Goal: Answer question/provide support: Share knowledge or assist other users

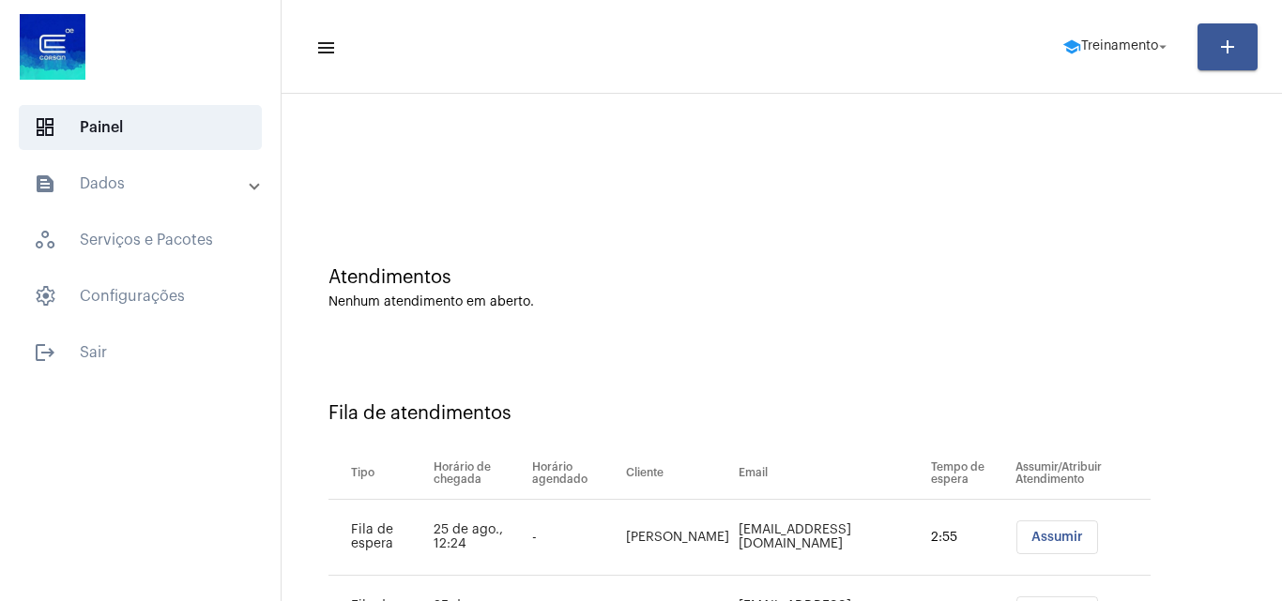
scroll to position [101, 0]
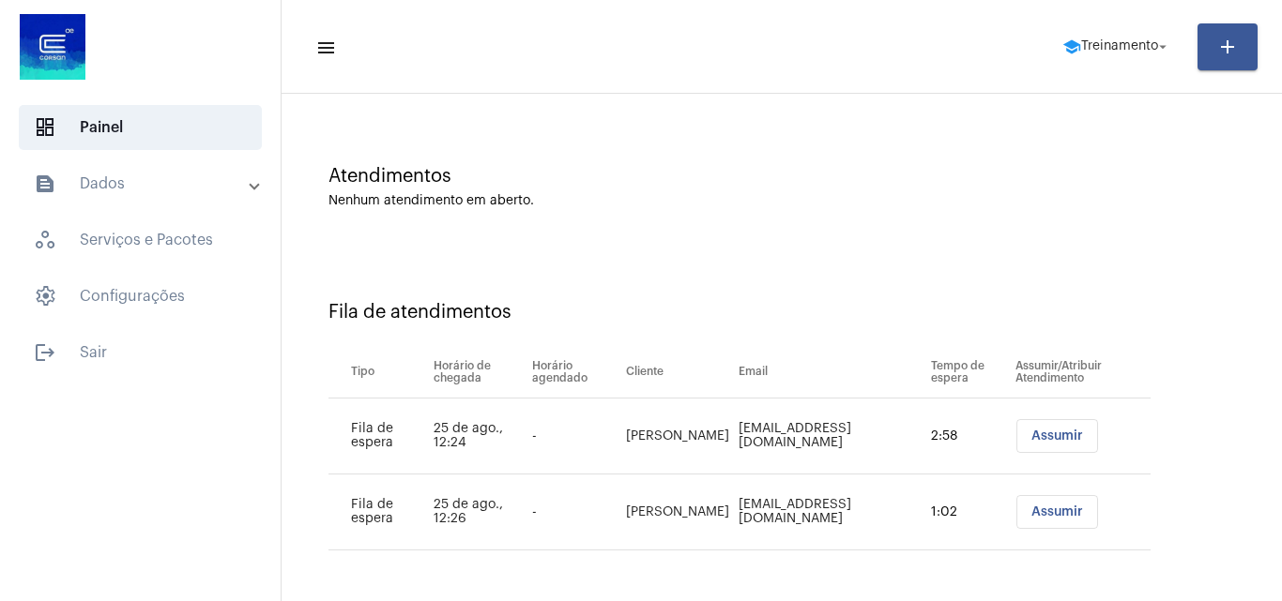
click at [1074, 516] on span "Assumir" at bounding box center [1057, 512] width 52 height 13
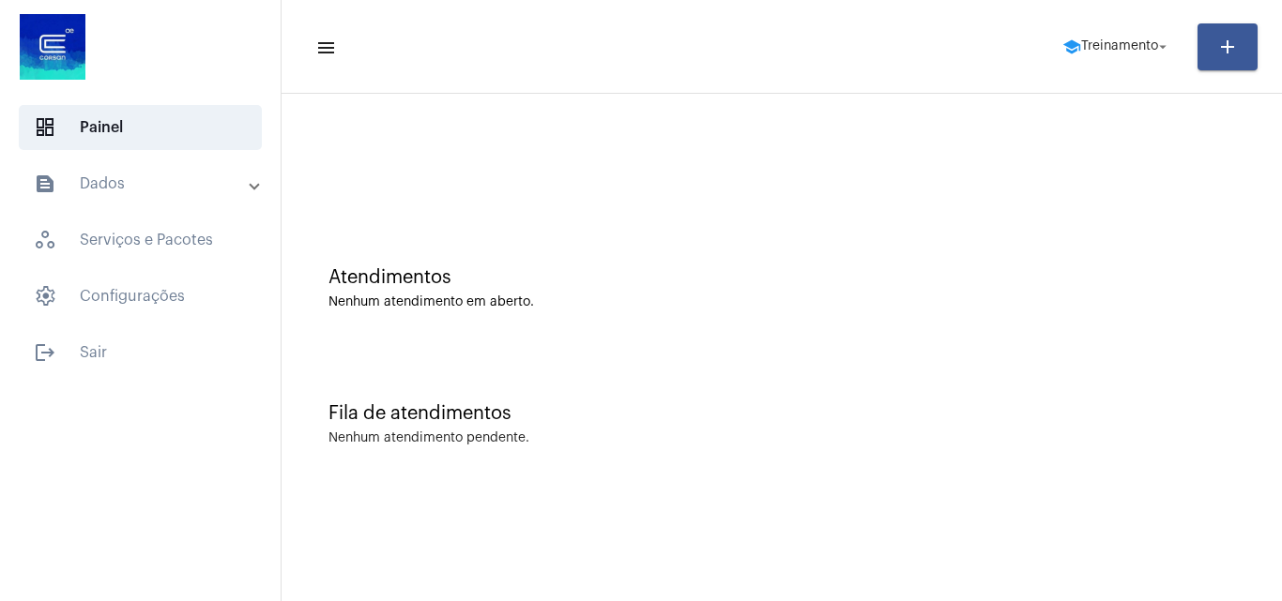
scroll to position [0, 0]
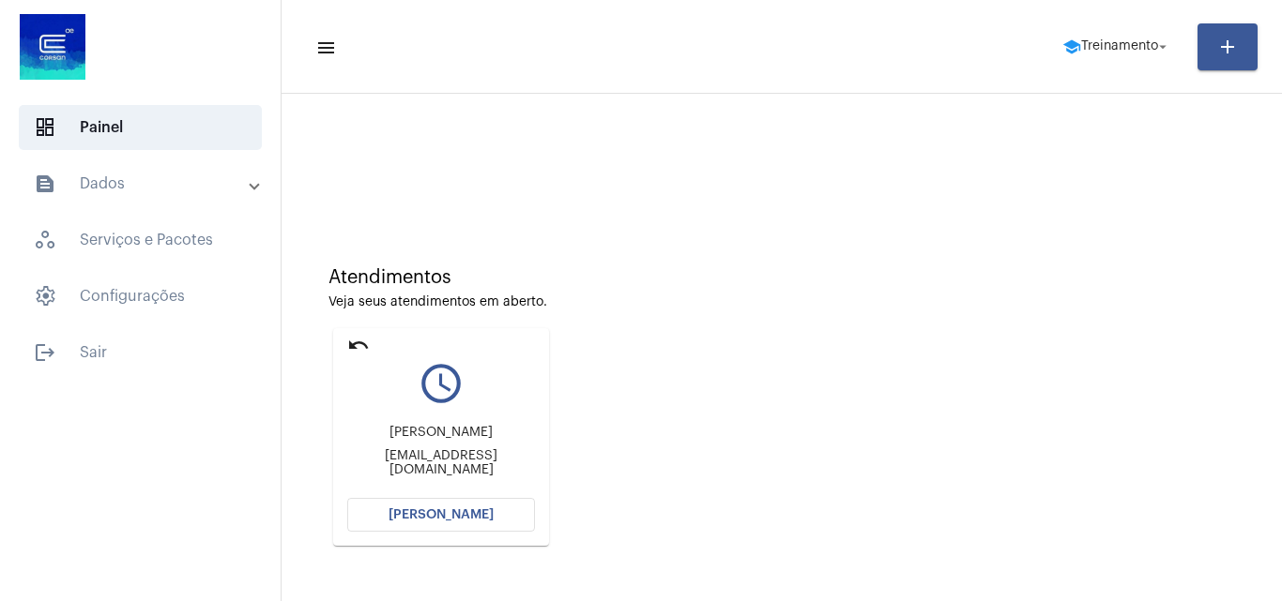
click at [452, 508] on button "[PERSON_NAME]" at bounding box center [441, 515] width 188 height 34
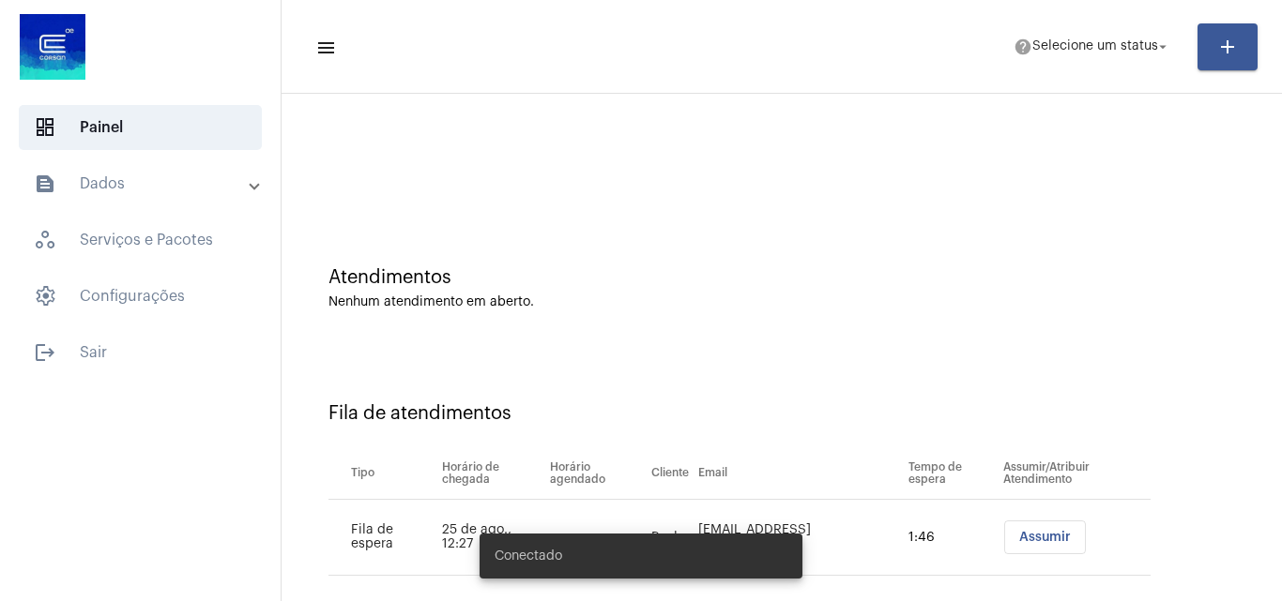
scroll to position [25, 0]
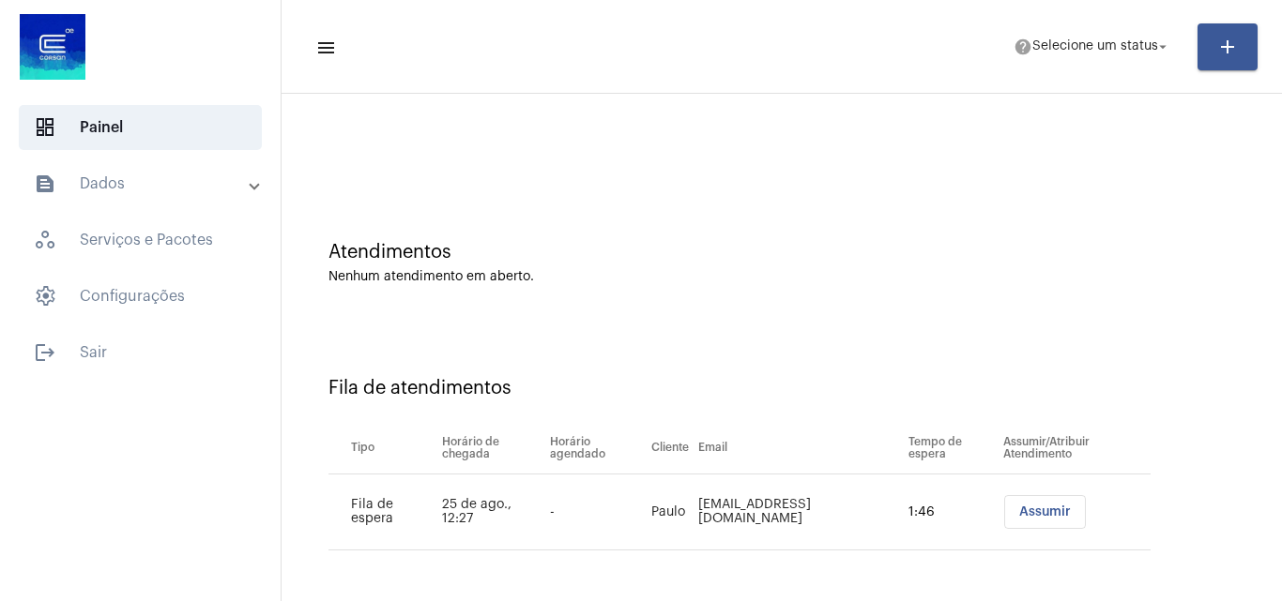
click at [1022, 520] on button "Assumir" at bounding box center [1045, 512] width 82 height 34
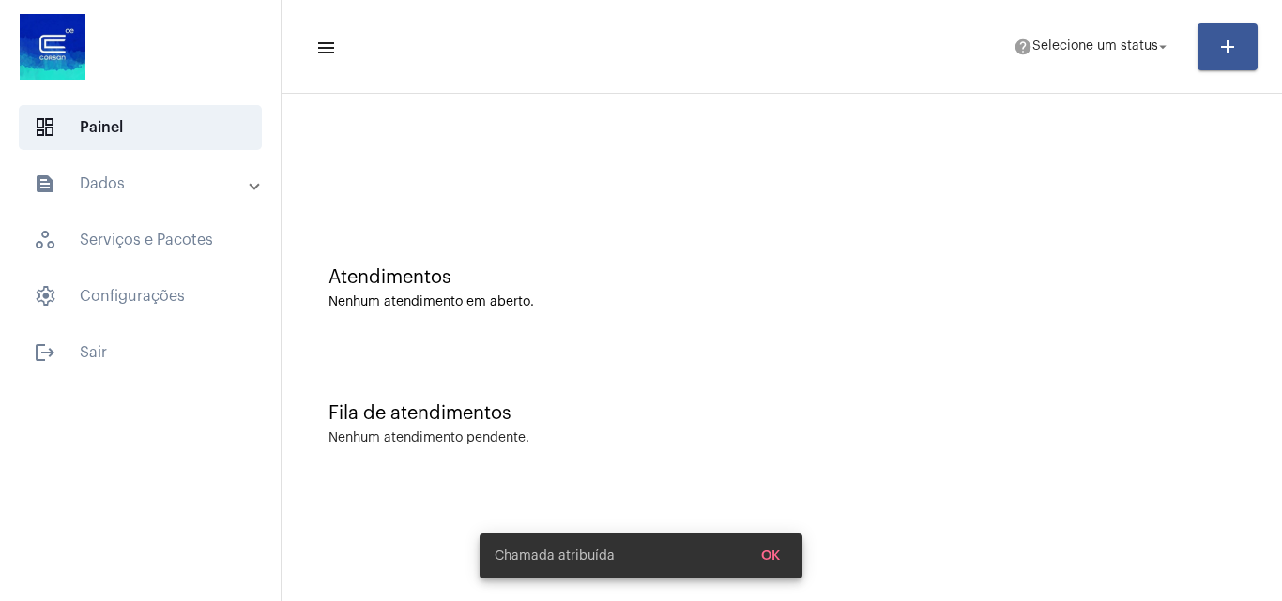
scroll to position [0, 0]
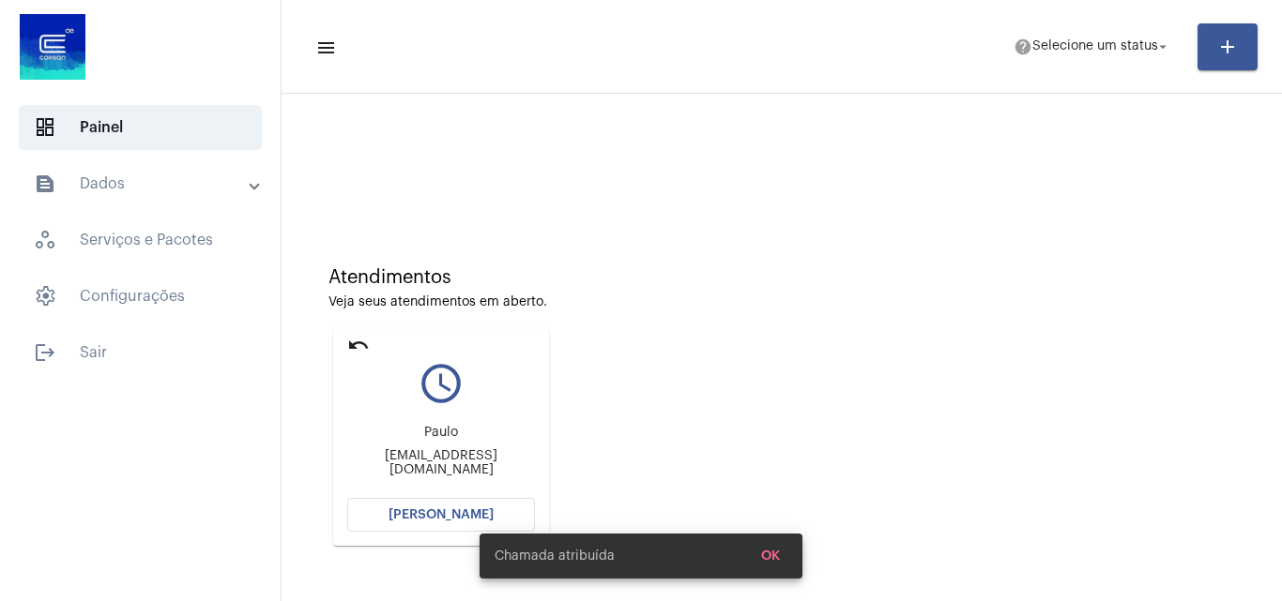
click at [406, 519] on span "[PERSON_NAME]" at bounding box center [440, 514] width 105 height 13
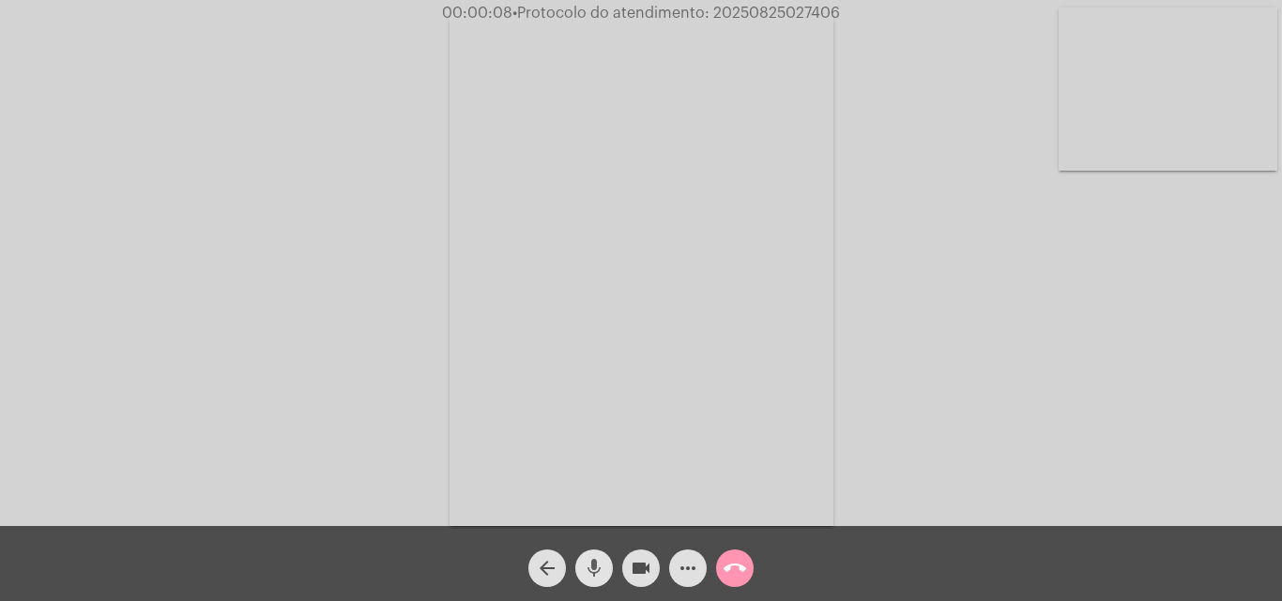
click at [585, 561] on mat-icon "mic" at bounding box center [594, 568] width 23 height 23
click at [594, 562] on mat-icon "mic_off" at bounding box center [594, 568] width 23 height 23
click at [601, 561] on mat-icon "mic" at bounding box center [594, 568] width 23 height 23
click at [587, 560] on mat-icon "mic_off" at bounding box center [594, 568] width 23 height 23
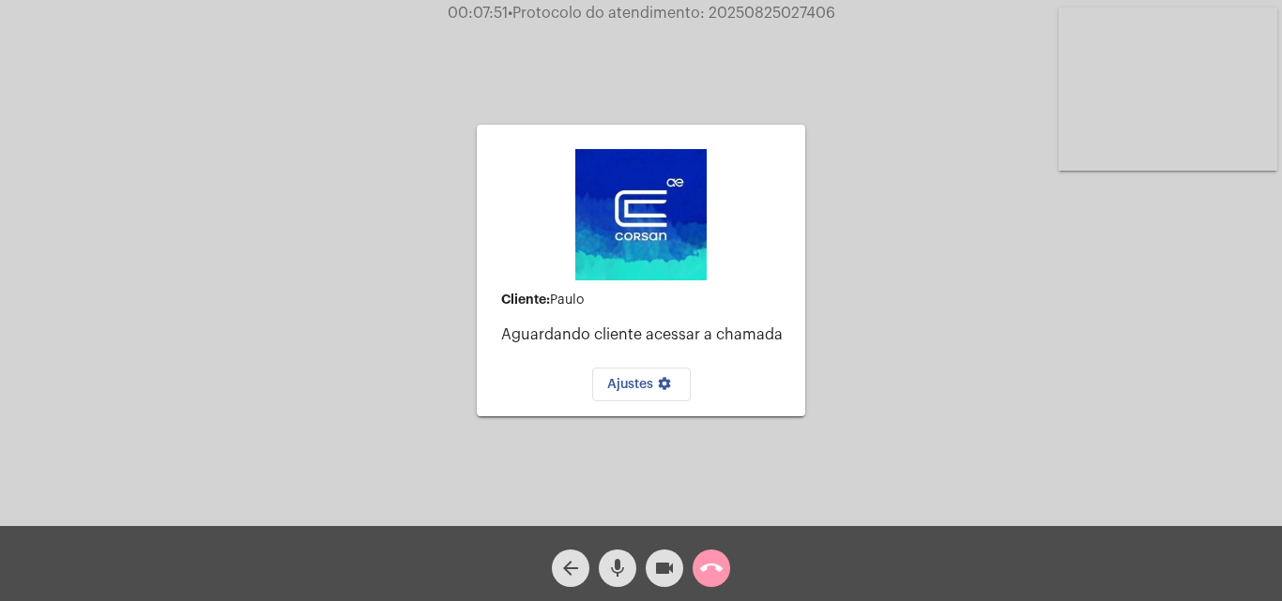
click at [717, 564] on mat-icon "call_end" at bounding box center [711, 568] width 23 height 23
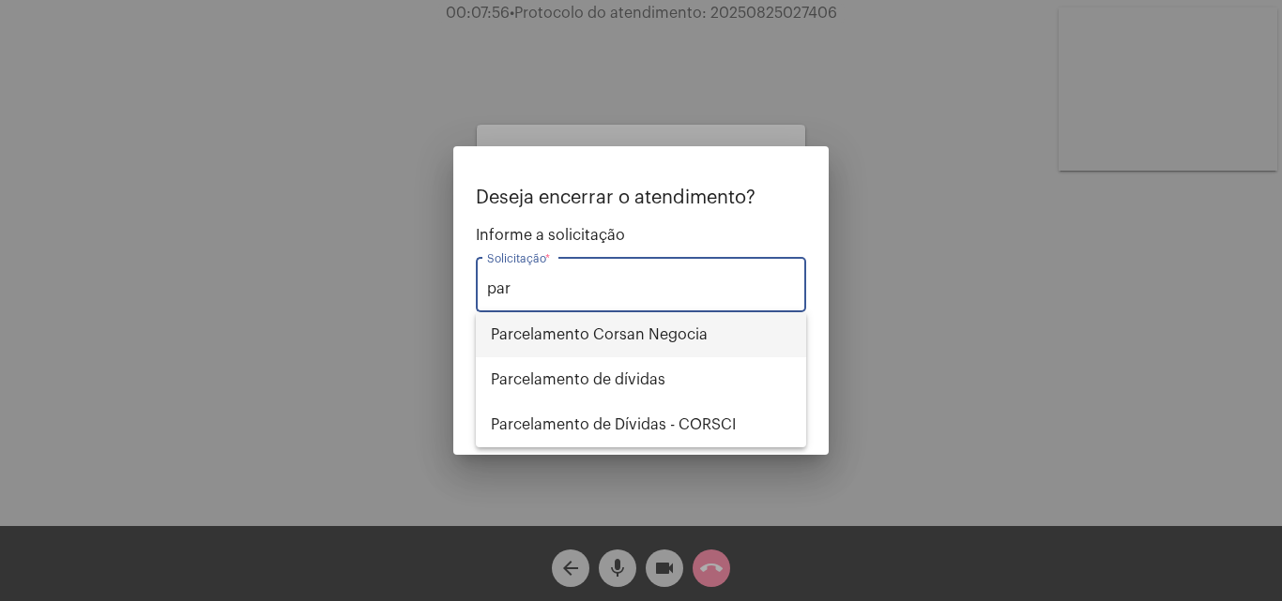
click at [597, 333] on span "Parcelamento Corsan Negocia" at bounding box center [641, 334] width 300 height 45
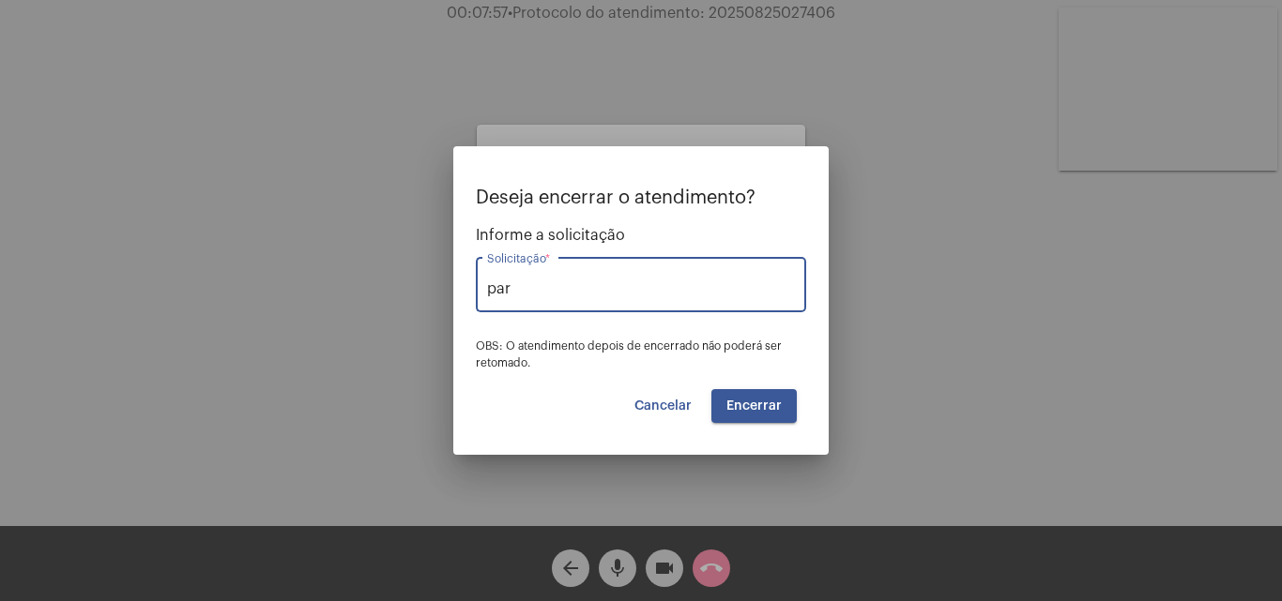
type input "Parcelamento Corsan Negocia"
click at [756, 403] on span "Encerrar" at bounding box center [753, 406] width 55 height 13
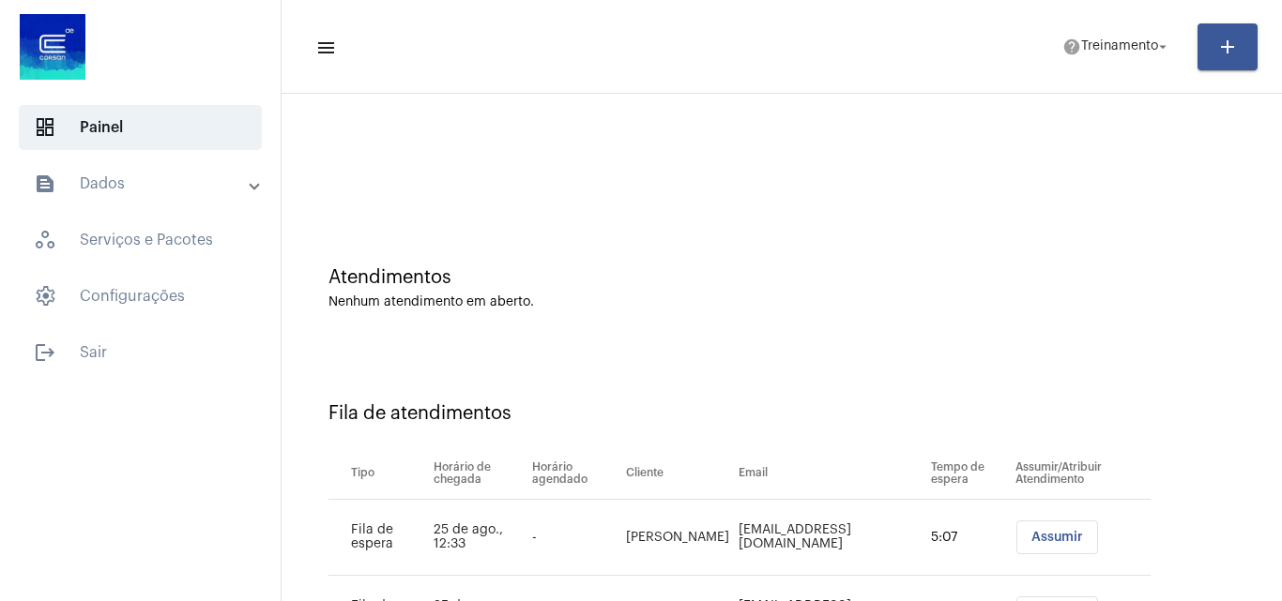
scroll to position [101, 0]
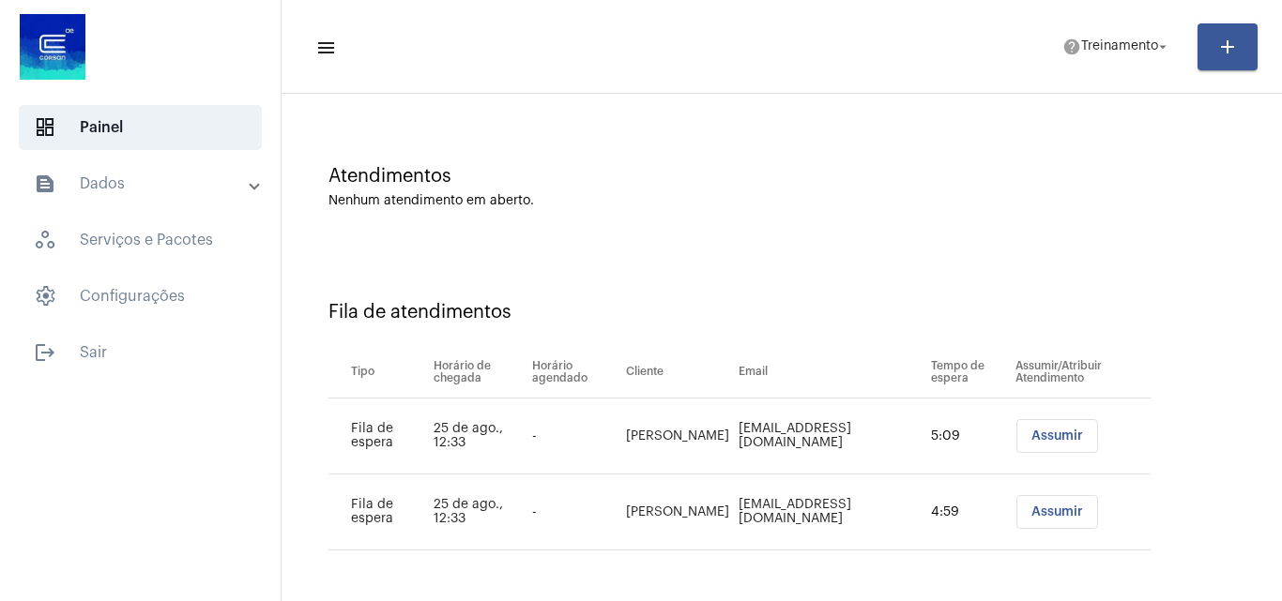
click at [1065, 519] on button "Assumir" at bounding box center [1057, 512] width 82 height 34
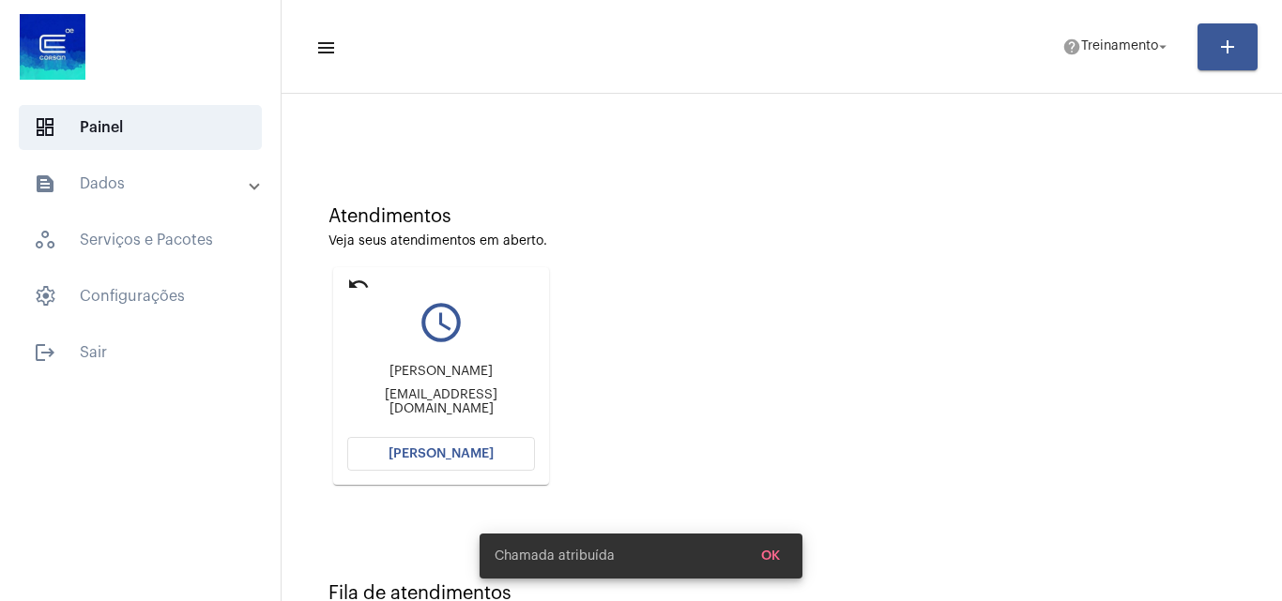
scroll to position [94, 0]
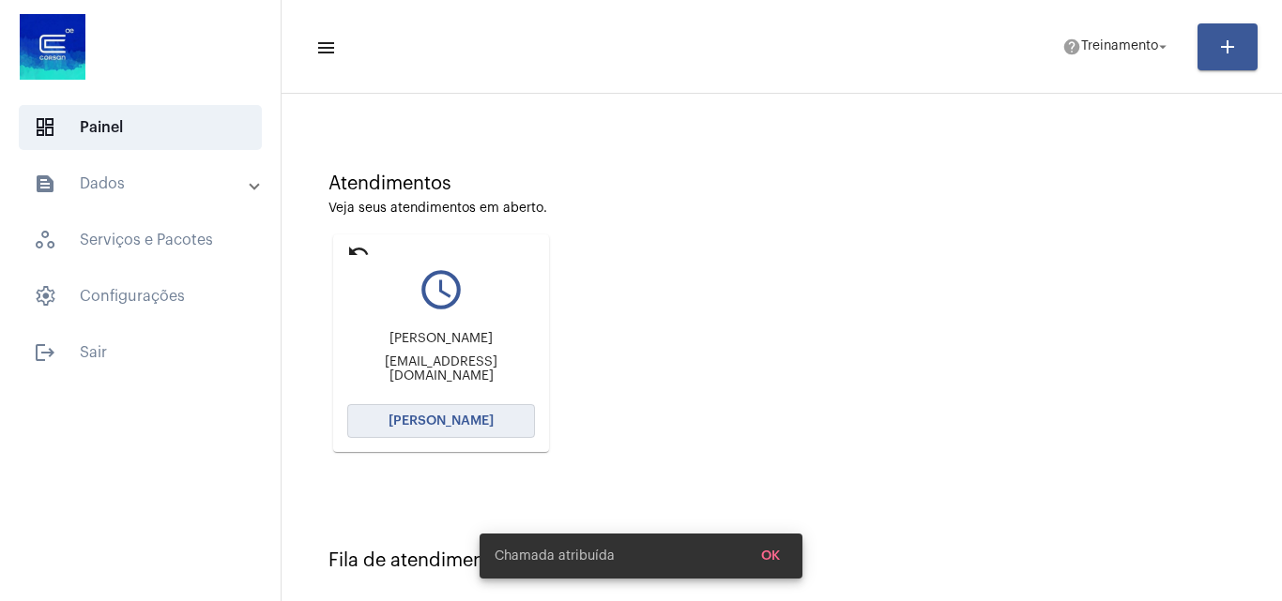
click at [463, 417] on span "[PERSON_NAME]" at bounding box center [440, 421] width 105 height 13
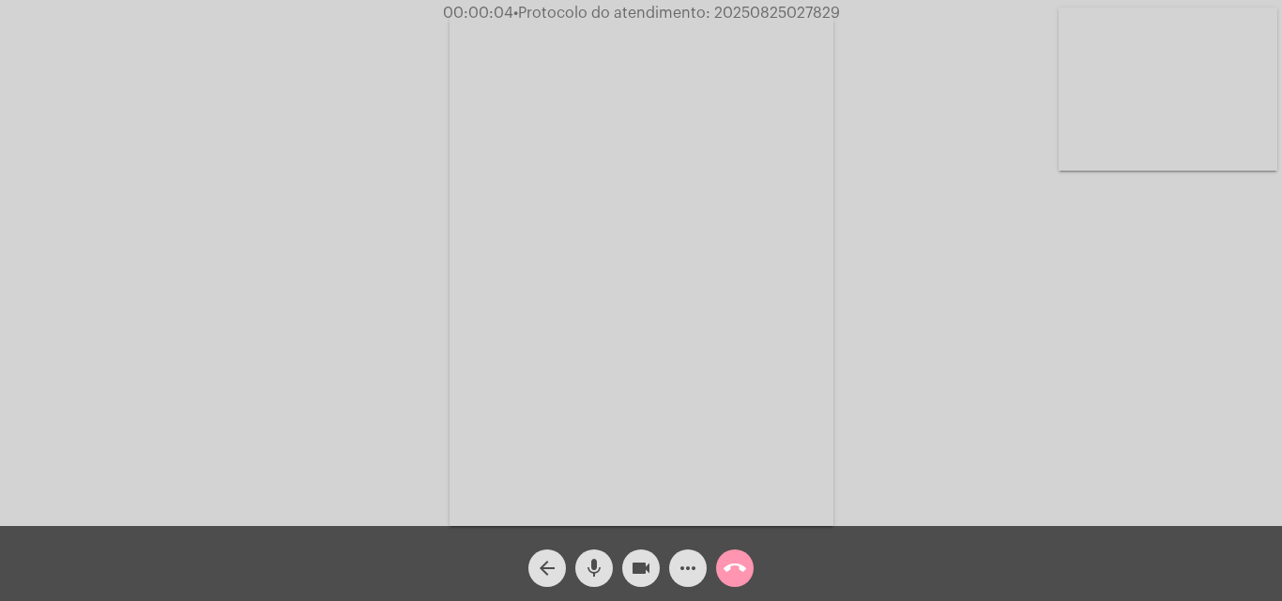
click at [597, 567] on mat-icon "mic" at bounding box center [594, 568] width 23 height 23
click at [594, 569] on mat-icon "mic_off" at bounding box center [594, 568] width 23 height 23
click at [594, 569] on mat-icon "mic" at bounding box center [594, 568] width 23 height 23
click at [595, 569] on mat-icon "mic_off" at bounding box center [594, 568] width 23 height 23
click at [597, 578] on mat-icon "mic" at bounding box center [594, 568] width 23 height 23
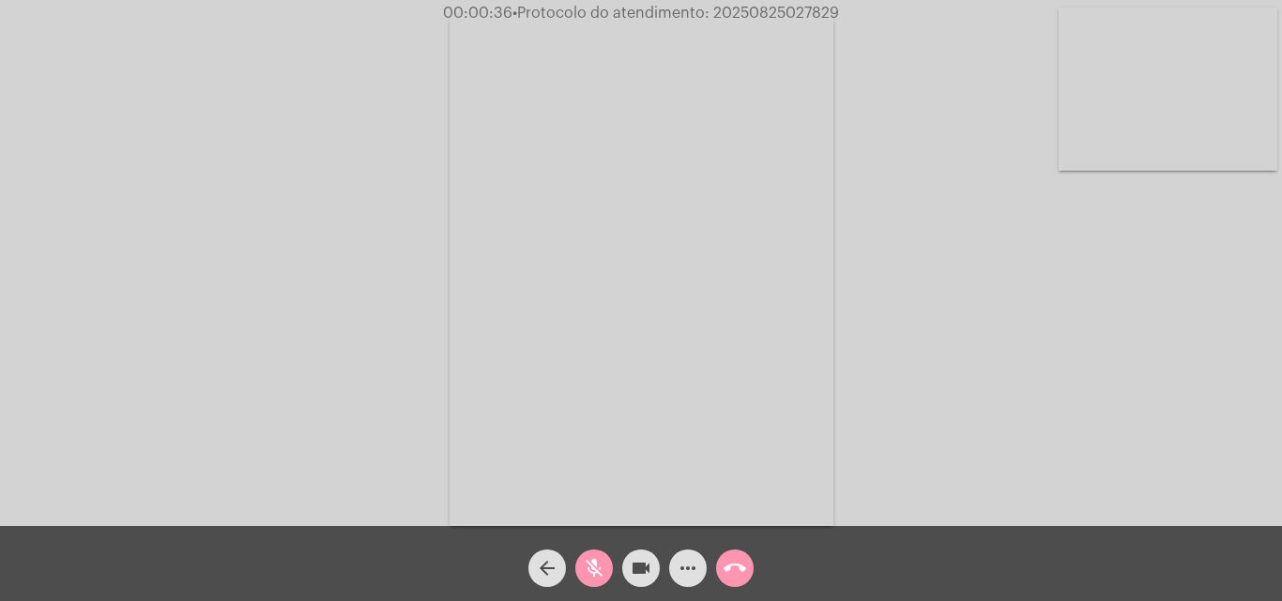
click at [595, 566] on mat-icon "mic_off" at bounding box center [594, 568] width 23 height 23
click at [586, 572] on mat-icon "mic" at bounding box center [594, 568] width 23 height 23
click at [600, 557] on mat-icon "mic_off" at bounding box center [594, 568] width 23 height 23
click at [684, 561] on mat-icon "more_horiz" at bounding box center [687, 568] width 23 height 23
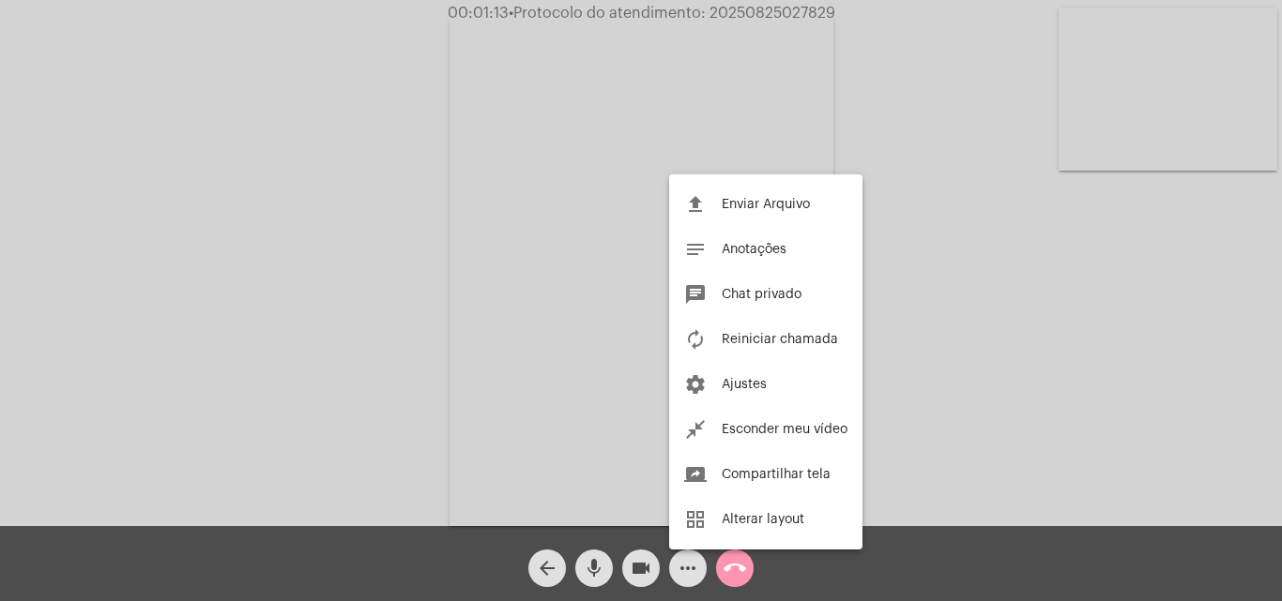
click at [301, 221] on div at bounding box center [641, 300] width 1282 height 601
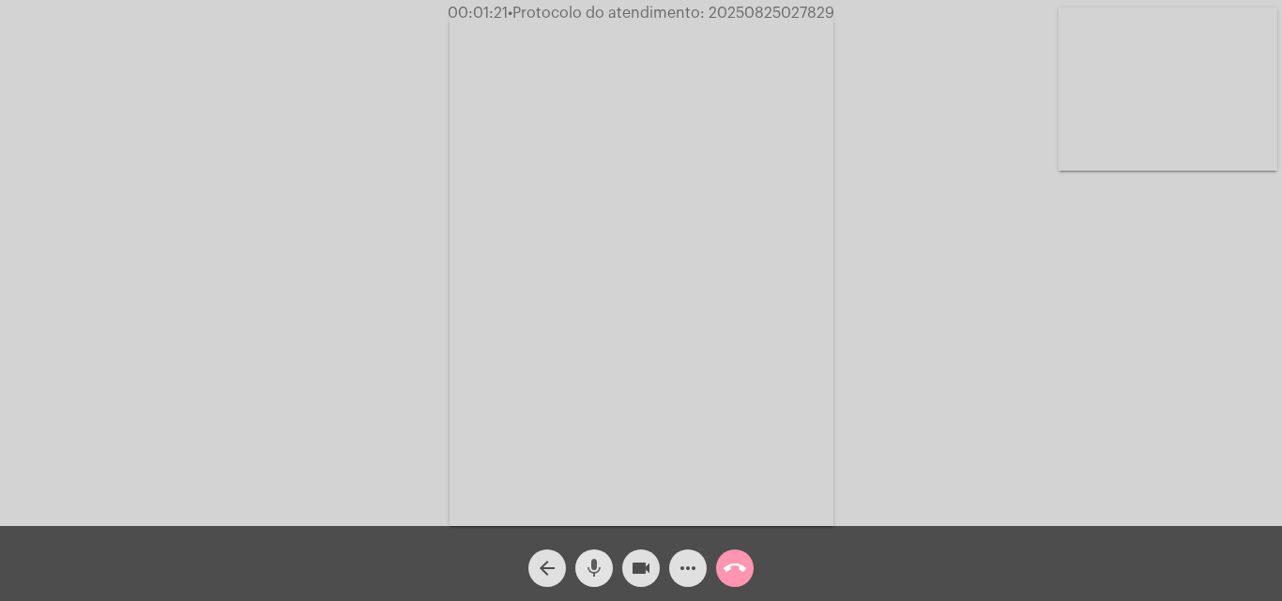
click at [590, 566] on mat-icon "mic" at bounding box center [594, 568] width 23 height 23
click at [595, 564] on mat-icon "mic_off" at bounding box center [594, 568] width 23 height 23
click at [589, 571] on mat-icon "mic" at bounding box center [594, 568] width 23 height 23
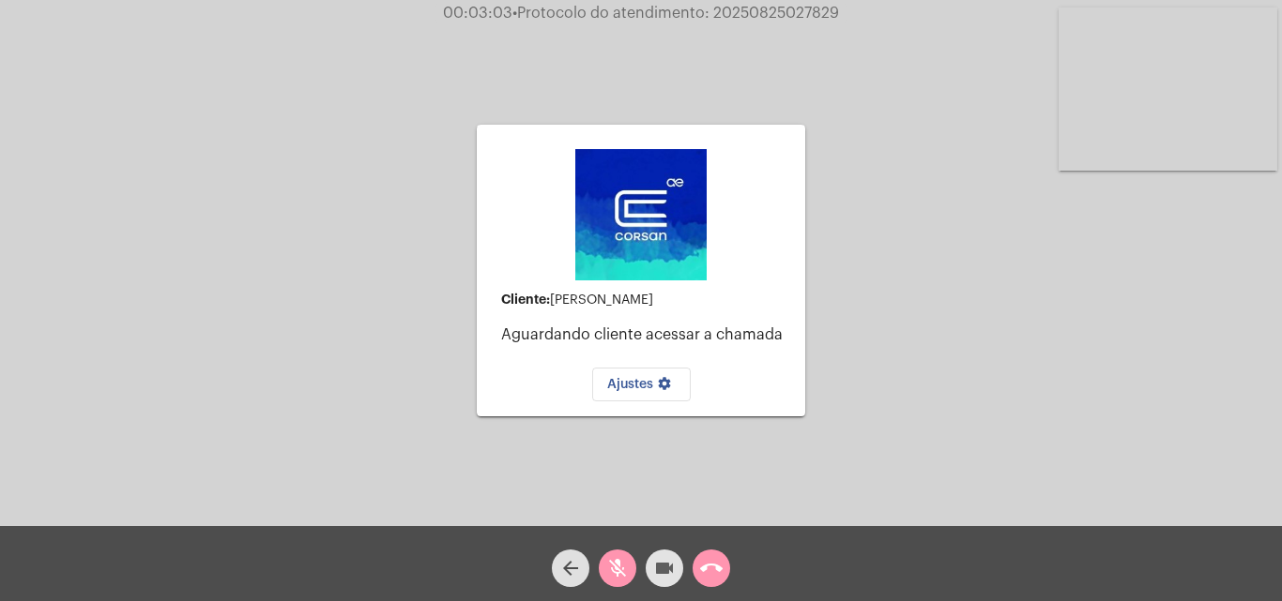
click at [670, 560] on mat-icon "videocam" at bounding box center [664, 568] width 23 height 23
click at [670, 560] on mat-icon "videocam_off" at bounding box center [664, 568] width 23 height 23
click at [662, 572] on mat-icon "videocam" at bounding box center [664, 568] width 23 height 23
click at [662, 574] on mat-icon "videocam_off" at bounding box center [664, 568] width 23 height 23
click at [617, 567] on mat-icon "mic_off" at bounding box center [617, 568] width 23 height 23
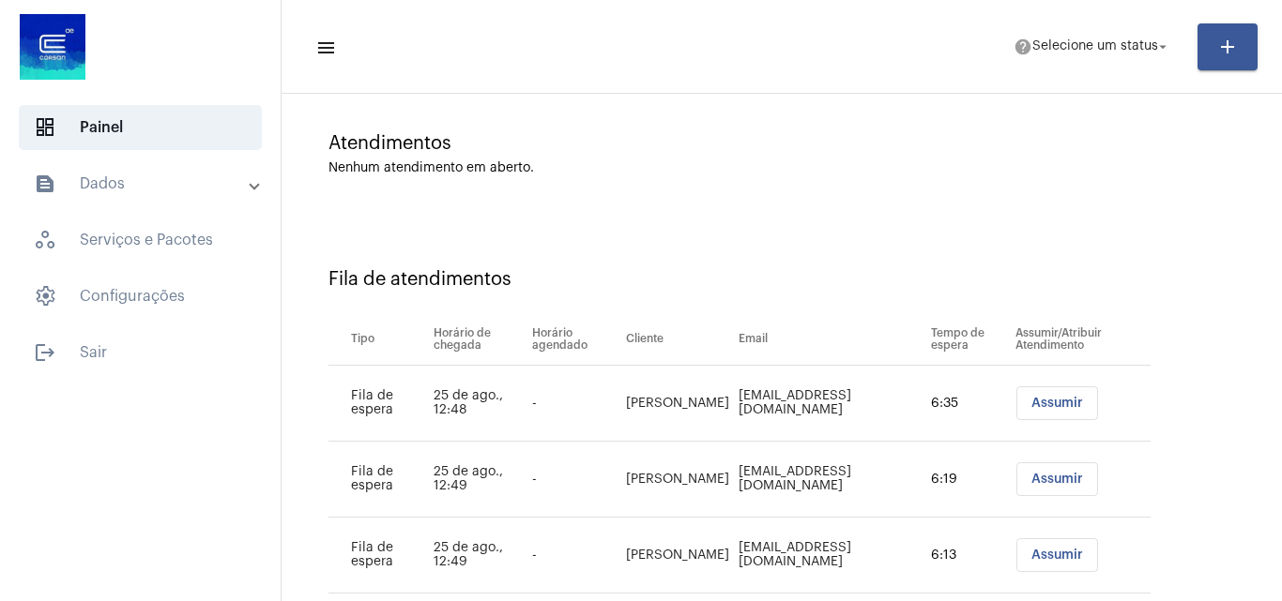
scroll to position [177, 0]
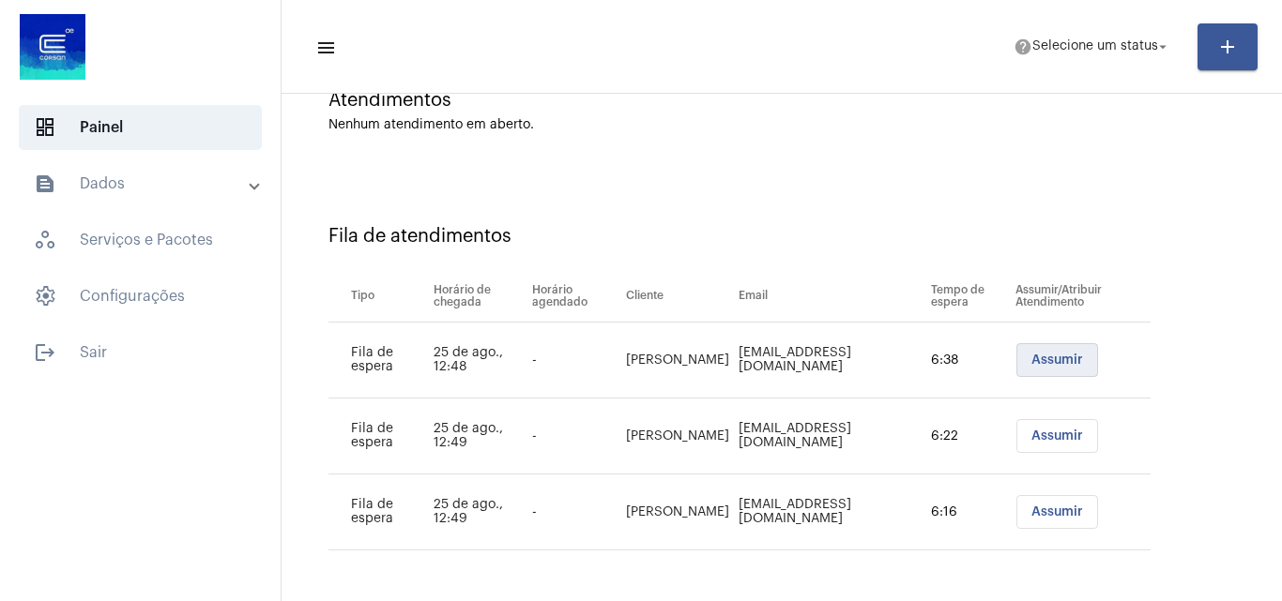
click at [1022, 353] on button "Assumir" at bounding box center [1057, 360] width 82 height 34
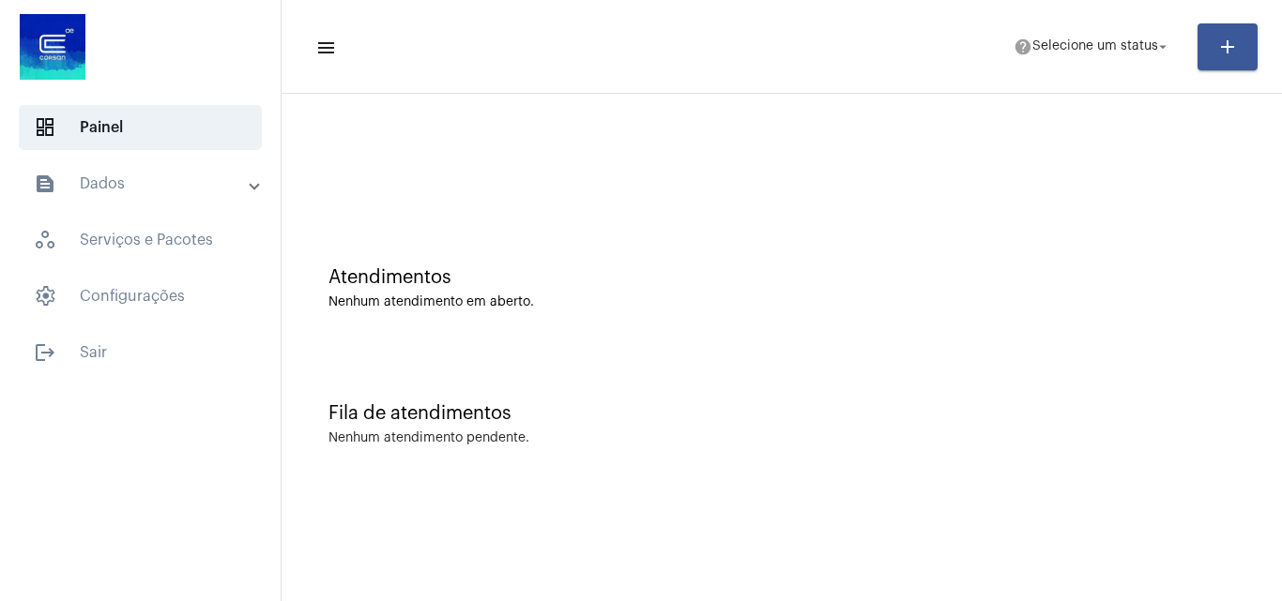
scroll to position [0, 0]
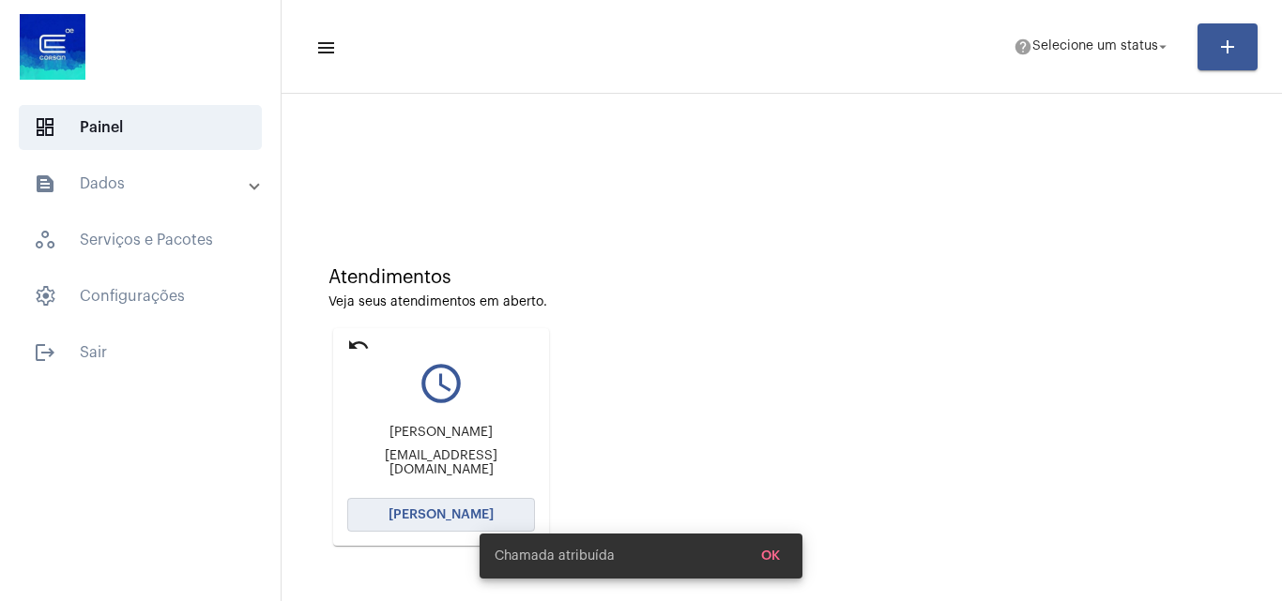
click at [405, 508] on button "[PERSON_NAME]" at bounding box center [441, 515] width 188 height 34
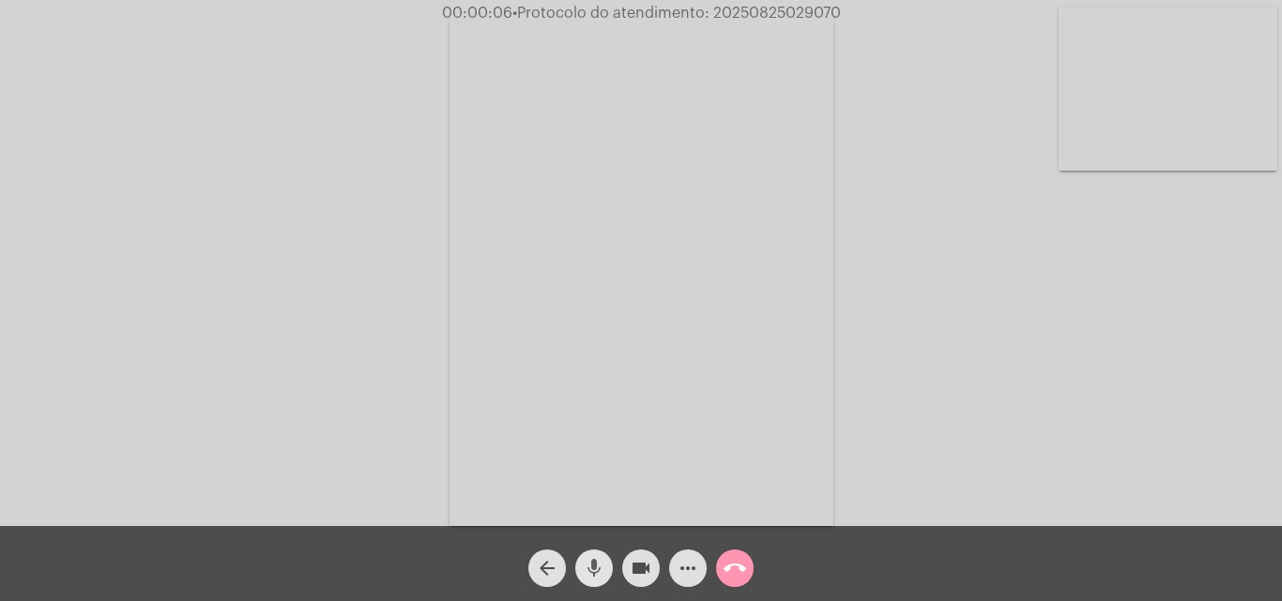
click at [595, 578] on mat-icon "mic" at bounding box center [594, 568] width 23 height 23
drag, startPoint x: 597, startPoint y: 572, endPoint x: 601, endPoint y: 564, distance: 9.7
click at [596, 572] on mat-icon "mic_off" at bounding box center [594, 568] width 23 height 23
click at [686, 568] on mat-icon "more_horiz" at bounding box center [687, 568] width 23 height 23
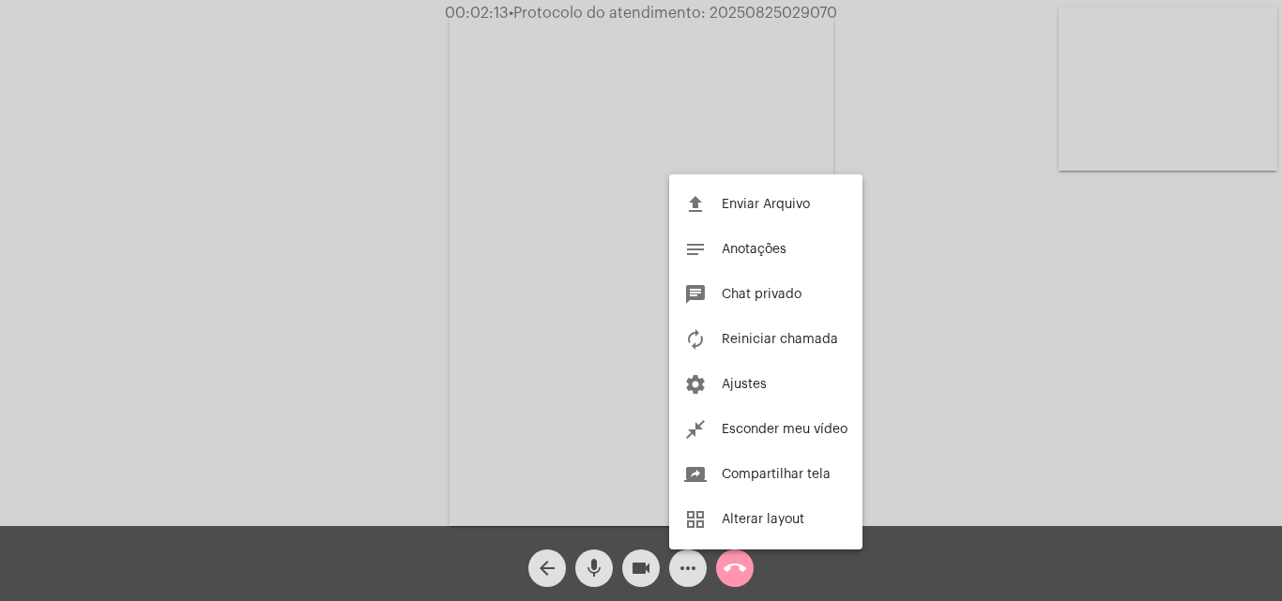
drag, startPoint x: 305, startPoint y: 282, endPoint x: 521, endPoint y: 303, distance: 216.8
click at [306, 282] on div at bounding box center [641, 300] width 1282 height 601
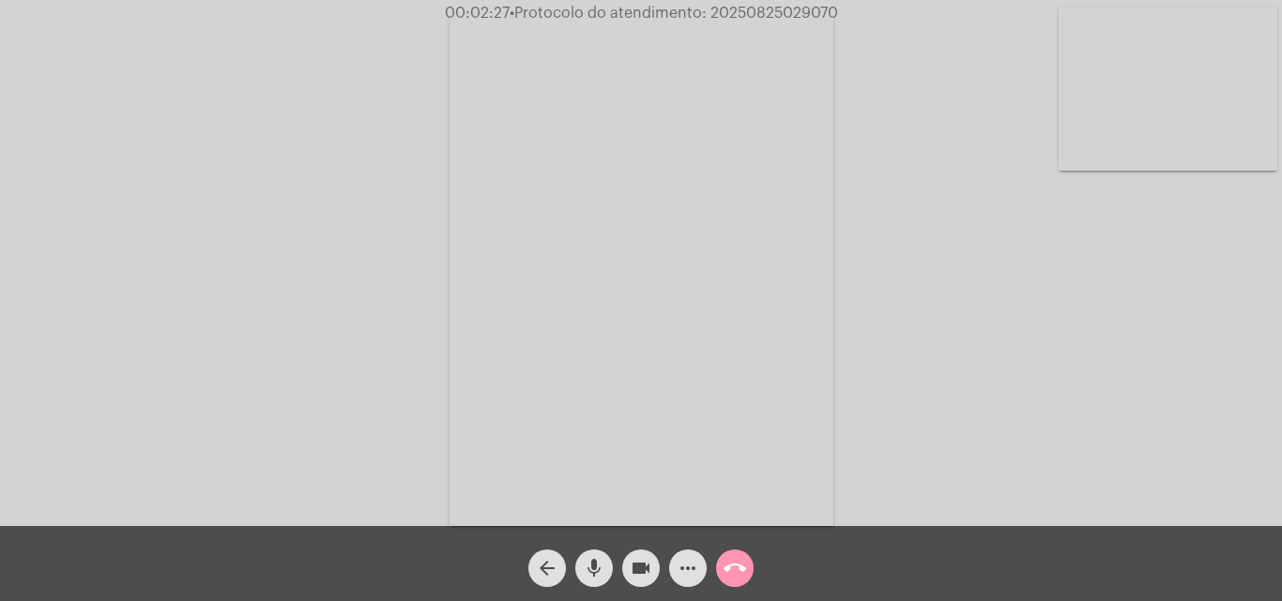
click at [688, 565] on mat-icon "more_horiz" at bounding box center [687, 568] width 23 height 23
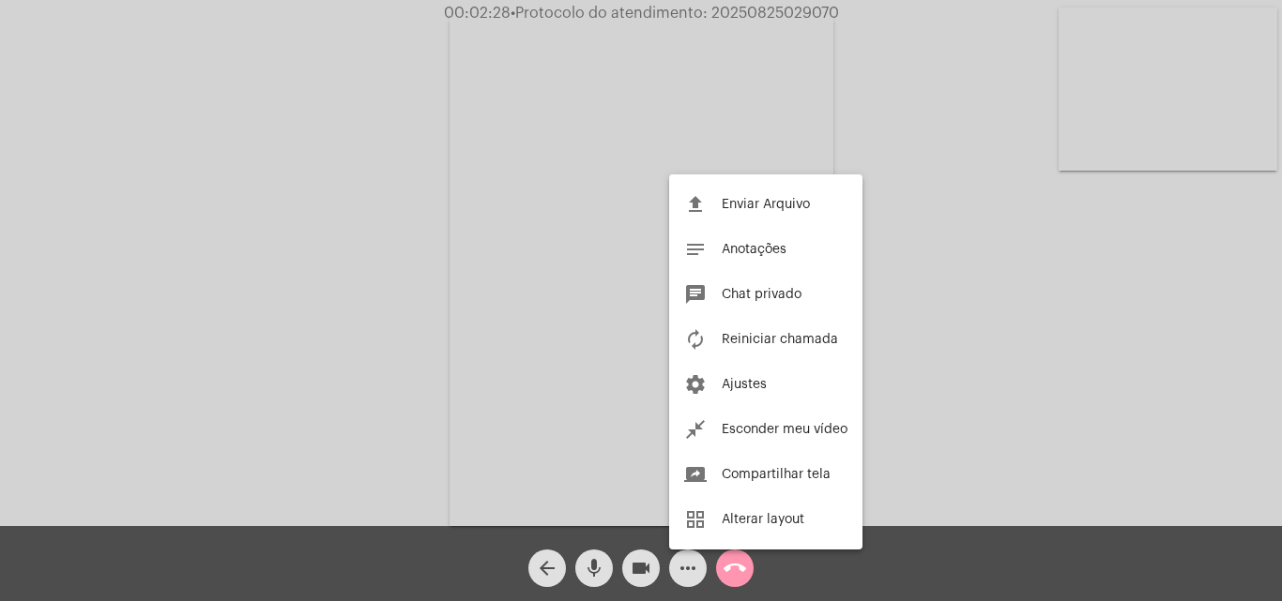
click at [357, 237] on div at bounding box center [641, 300] width 1282 height 601
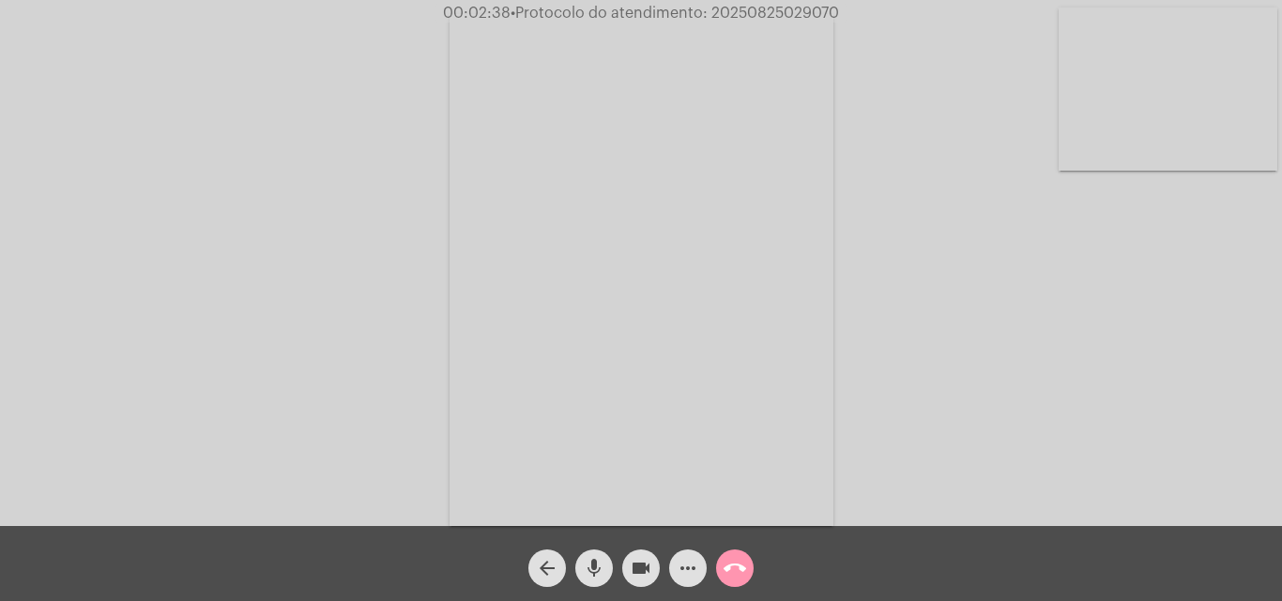
click at [603, 573] on button "mic" at bounding box center [594, 569] width 38 height 38
click at [598, 563] on mat-icon "mic_off" at bounding box center [594, 568] width 23 height 23
click at [692, 566] on mat-icon "more_horiz" at bounding box center [687, 568] width 23 height 23
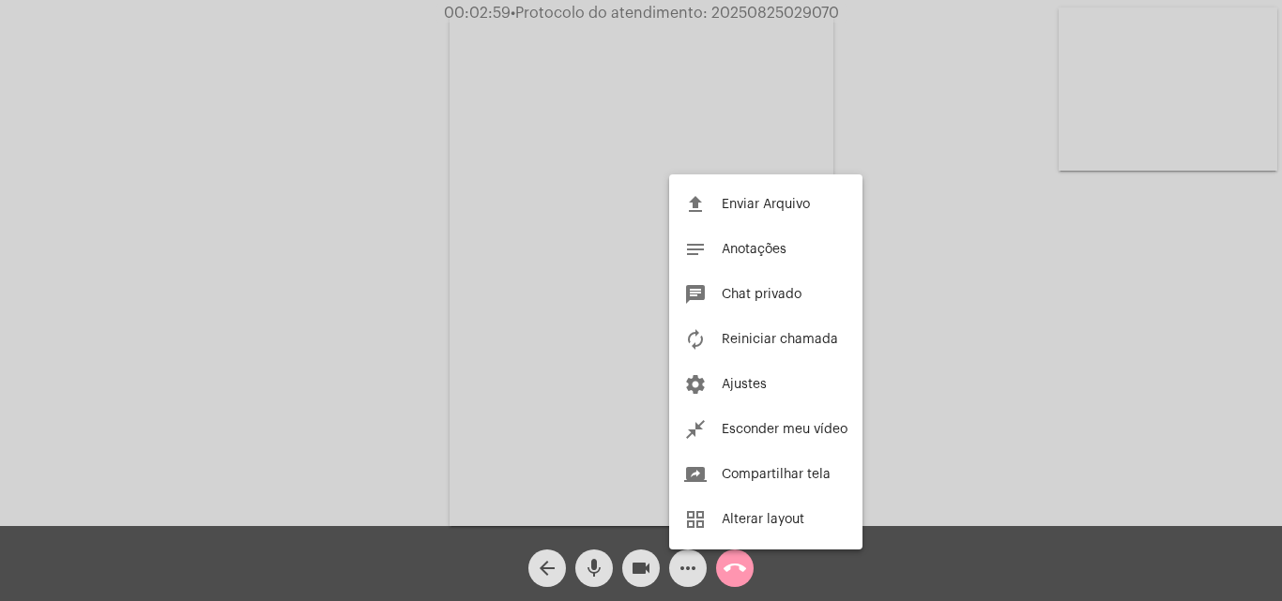
click at [389, 336] on div at bounding box center [641, 300] width 1282 height 601
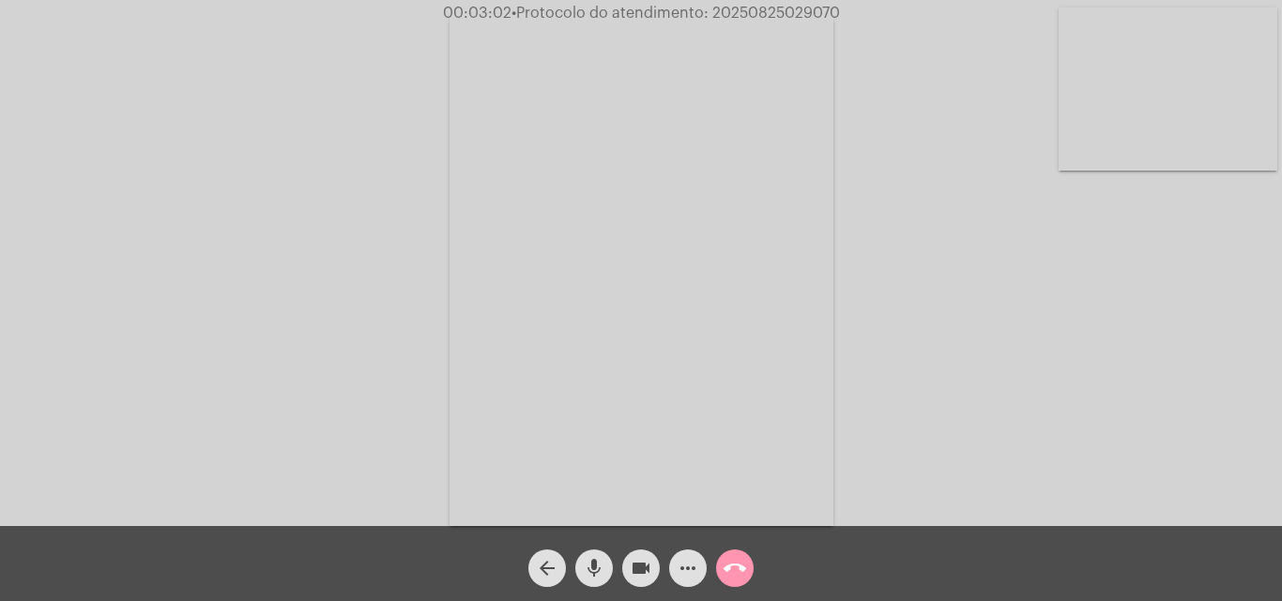
click at [686, 569] on mat-icon "more_horiz" at bounding box center [687, 568] width 23 height 23
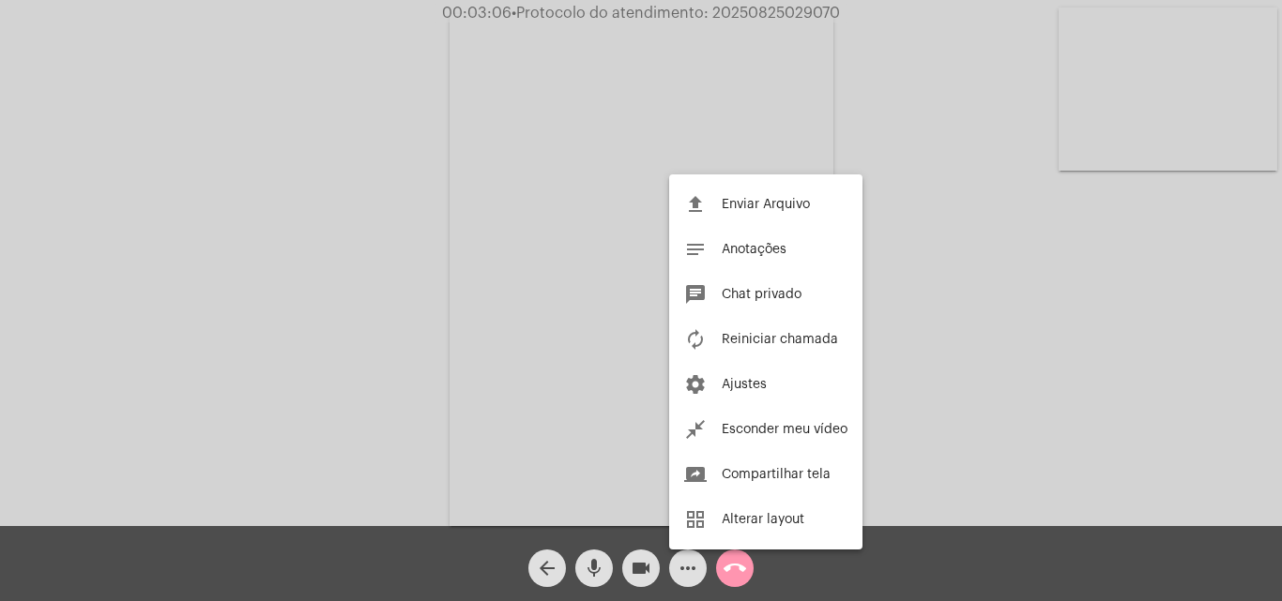
click at [247, 276] on div at bounding box center [641, 300] width 1282 height 601
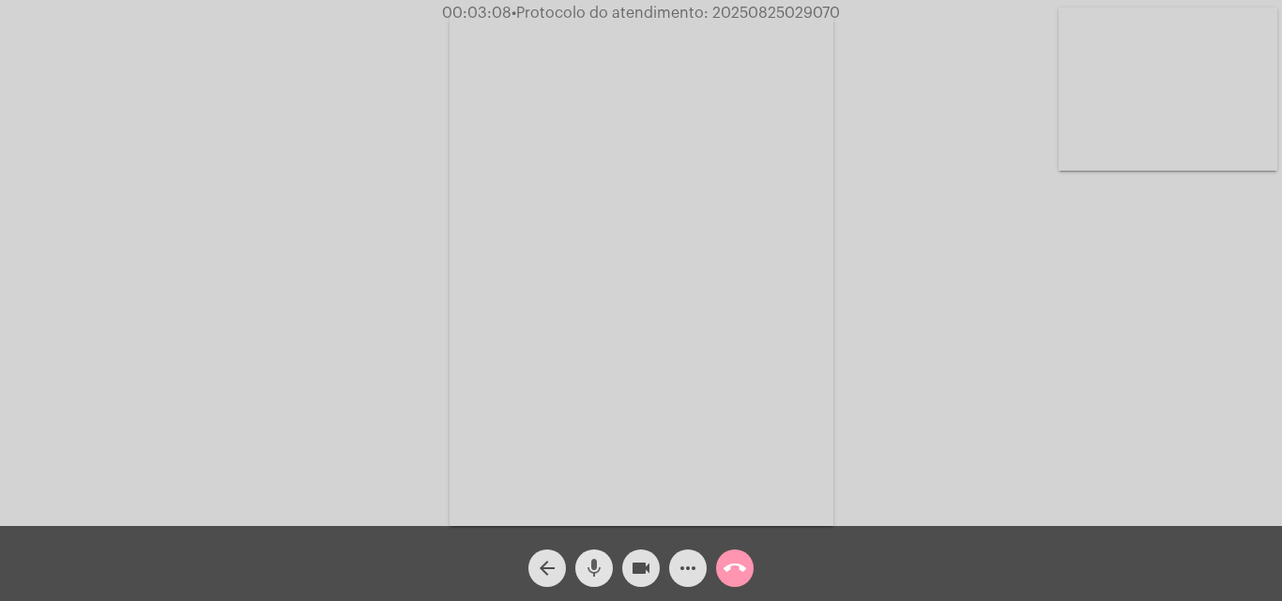
click at [588, 566] on mat-icon "mic" at bounding box center [594, 568] width 23 height 23
click at [591, 568] on mat-icon "mic_off" at bounding box center [594, 568] width 23 height 23
click at [586, 559] on mat-icon "mic" at bounding box center [594, 568] width 23 height 23
drag, startPoint x: 588, startPoint y: 566, endPoint x: 600, endPoint y: 567, distance: 11.3
click at [589, 567] on mat-icon "mic_off" at bounding box center [594, 568] width 23 height 23
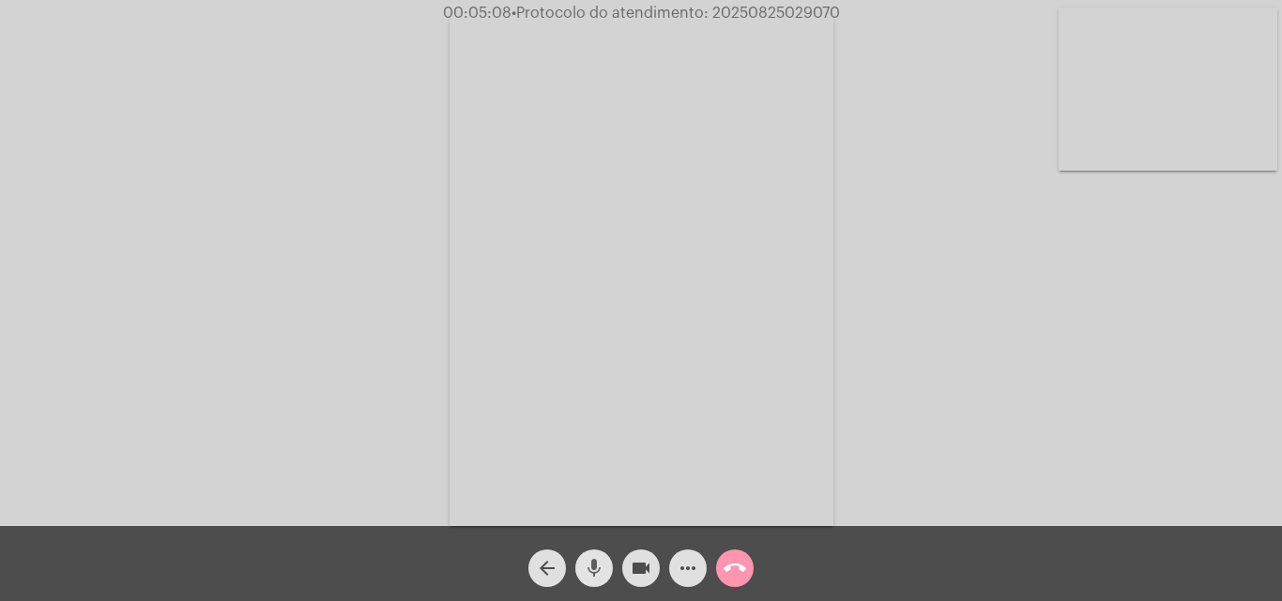
click at [596, 572] on mat-icon "mic" at bounding box center [594, 568] width 23 height 23
click at [595, 569] on mat-icon "mic_off" at bounding box center [594, 568] width 23 height 23
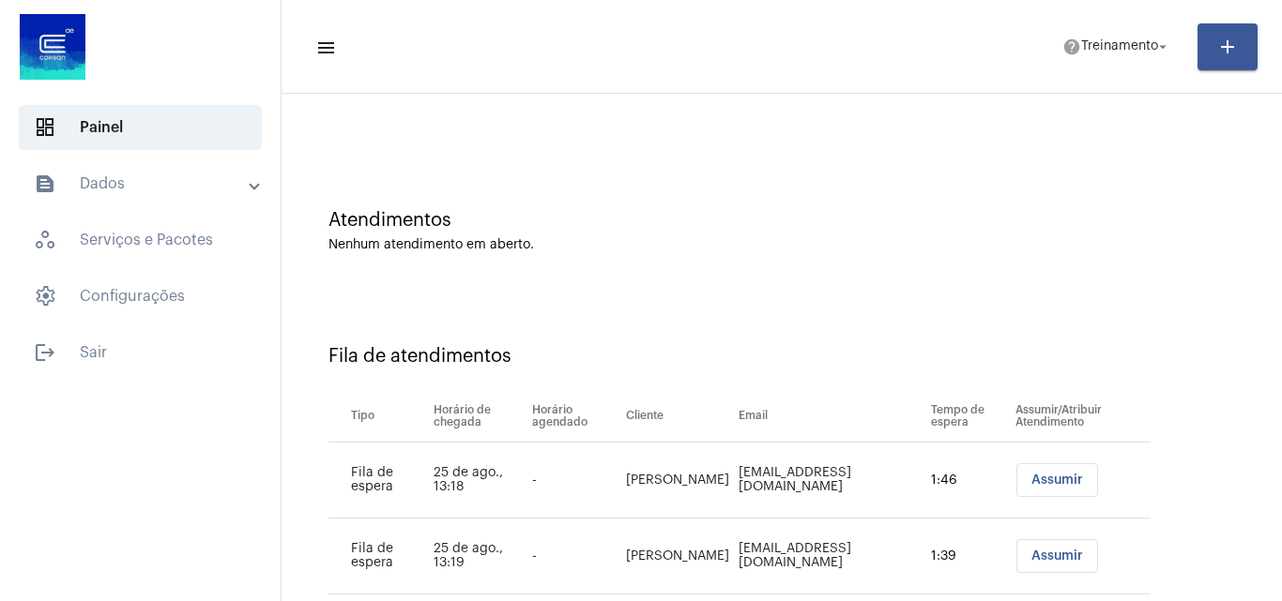
scroll to position [101, 0]
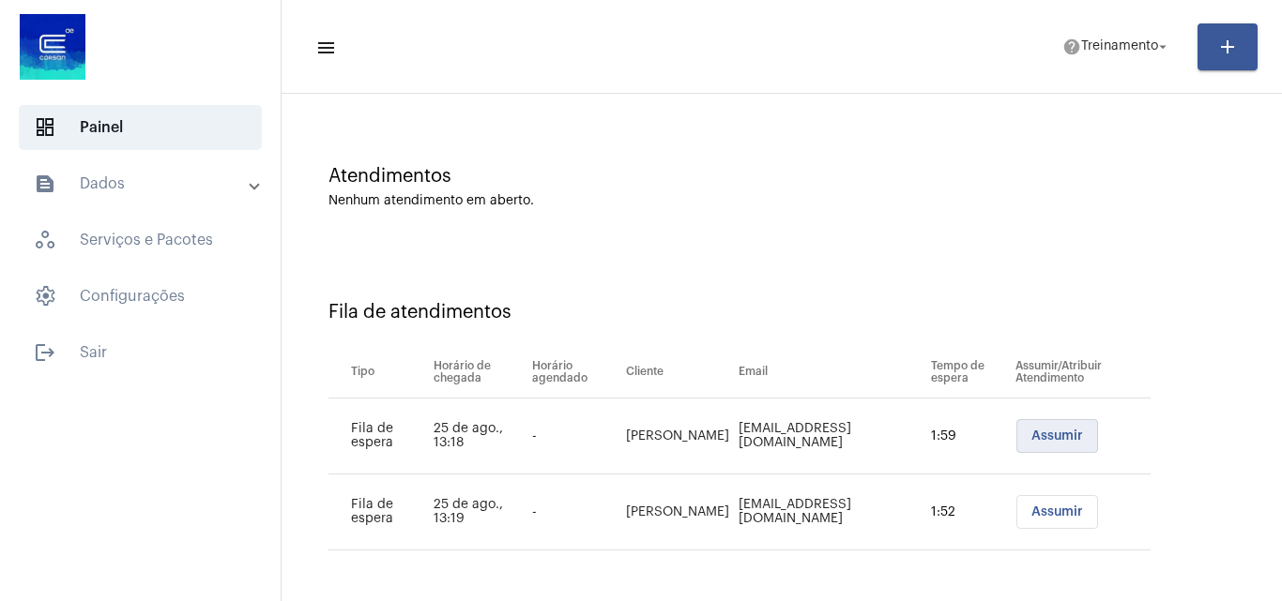
click at [1031, 436] on span "Assumir" at bounding box center [1057, 436] width 52 height 13
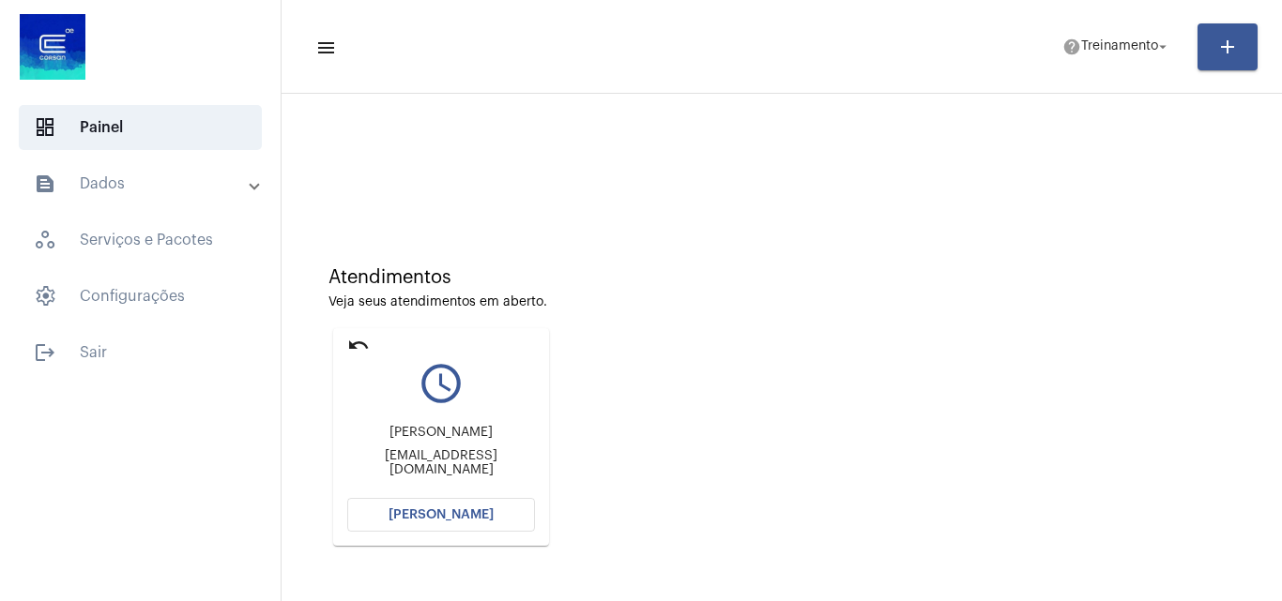
click at [416, 518] on span "[PERSON_NAME]" at bounding box center [440, 514] width 105 height 13
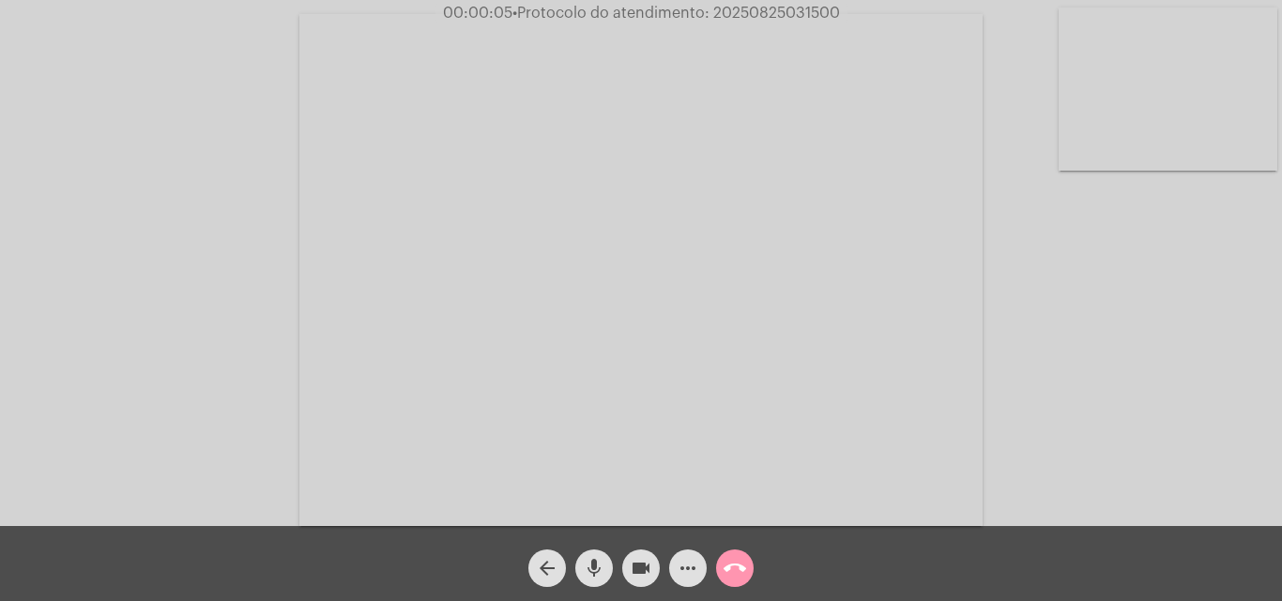
click at [592, 562] on mat-icon "mic" at bounding box center [594, 568] width 23 height 23
click at [589, 567] on mat-icon "mic_off" at bounding box center [594, 568] width 23 height 23
click at [699, 564] on button "more_horiz" at bounding box center [688, 569] width 38 height 38
click at [590, 561] on mat-icon "mic" at bounding box center [594, 568] width 23 height 23
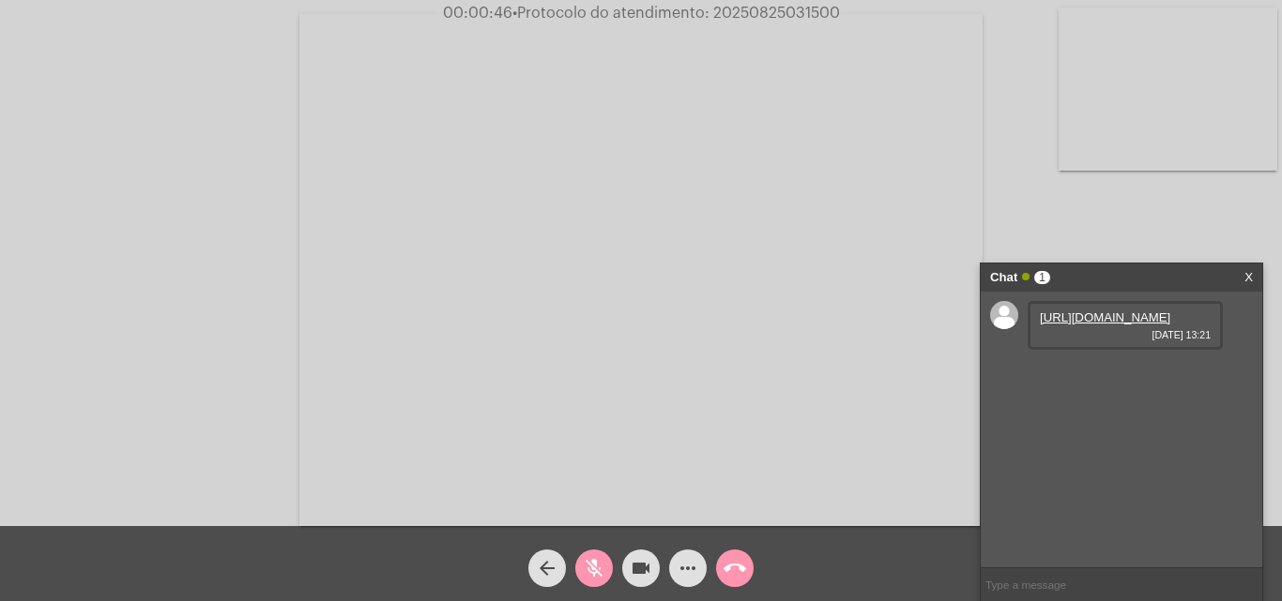
click at [1086, 325] on link "[URL][DOMAIN_NAME]" at bounding box center [1105, 318] width 130 height 14
click at [1102, 378] on link "[URL][DOMAIN_NAME]" at bounding box center [1105, 371] width 130 height 14
click at [595, 558] on mat-icon "mic_off" at bounding box center [594, 568] width 23 height 23
click at [1099, 432] on link "[URL][DOMAIN_NAME]" at bounding box center [1105, 424] width 130 height 14
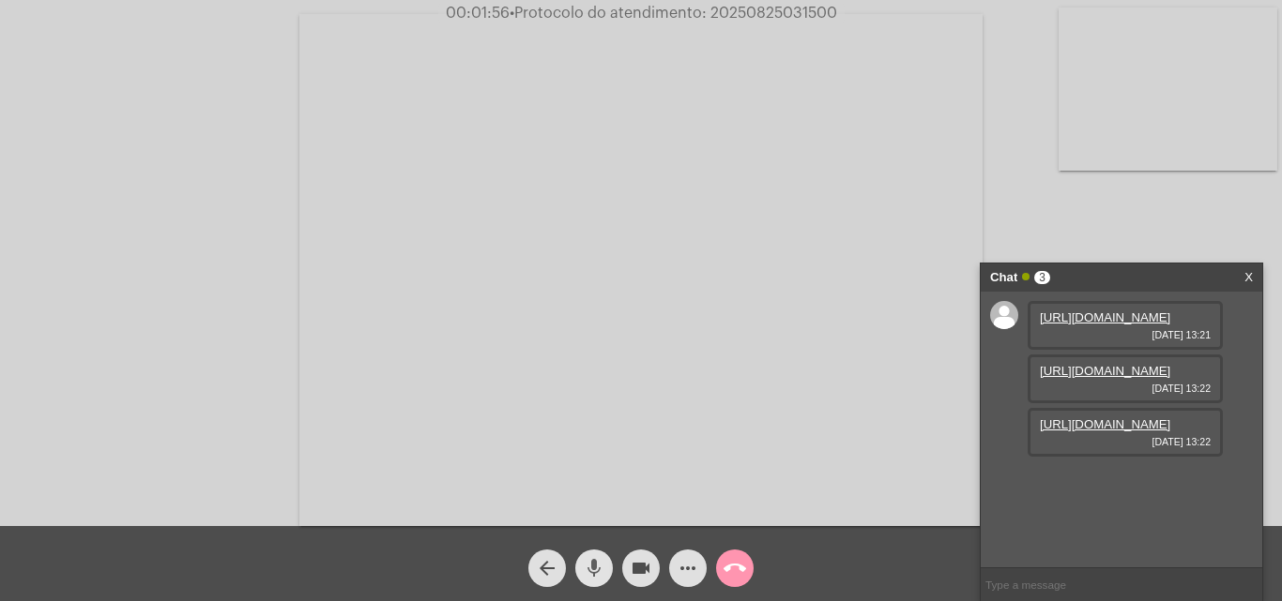
click at [593, 557] on mat-icon "mic" at bounding box center [594, 568] width 23 height 23
click at [591, 567] on mat-icon "mic_off" at bounding box center [594, 568] width 23 height 23
click at [589, 562] on mat-icon "mic" at bounding box center [594, 568] width 23 height 23
click at [1112, 485] on link "[URL][DOMAIN_NAME]" at bounding box center [1105, 478] width 130 height 14
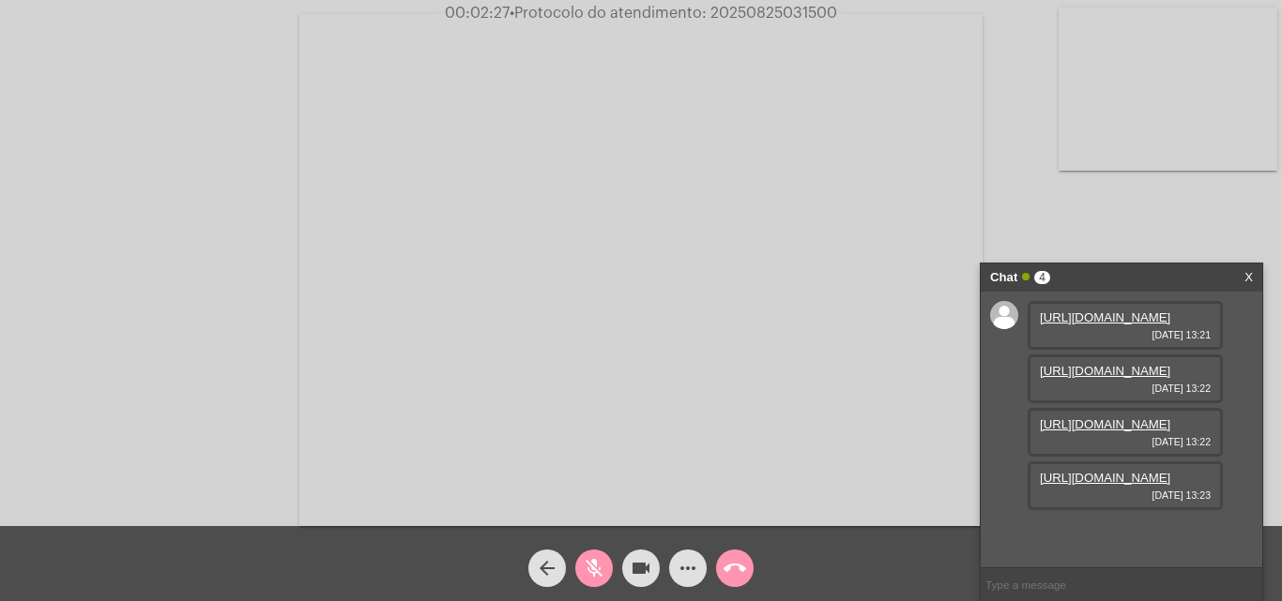
click at [153, 214] on div "Acessando Câmera e Microfone..." at bounding box center [641, 268] width 1278 height 526
click at [584, 569] on mat-icon "mic_off" at bounding box center [594, 568] width 23 height 23
click at [1054, 587] on input "text" at bounding box center [1120, 585] width 281 height 33
paste input "- 29 Dias, 10 Horas e 33 Minutos até o vencimento!"
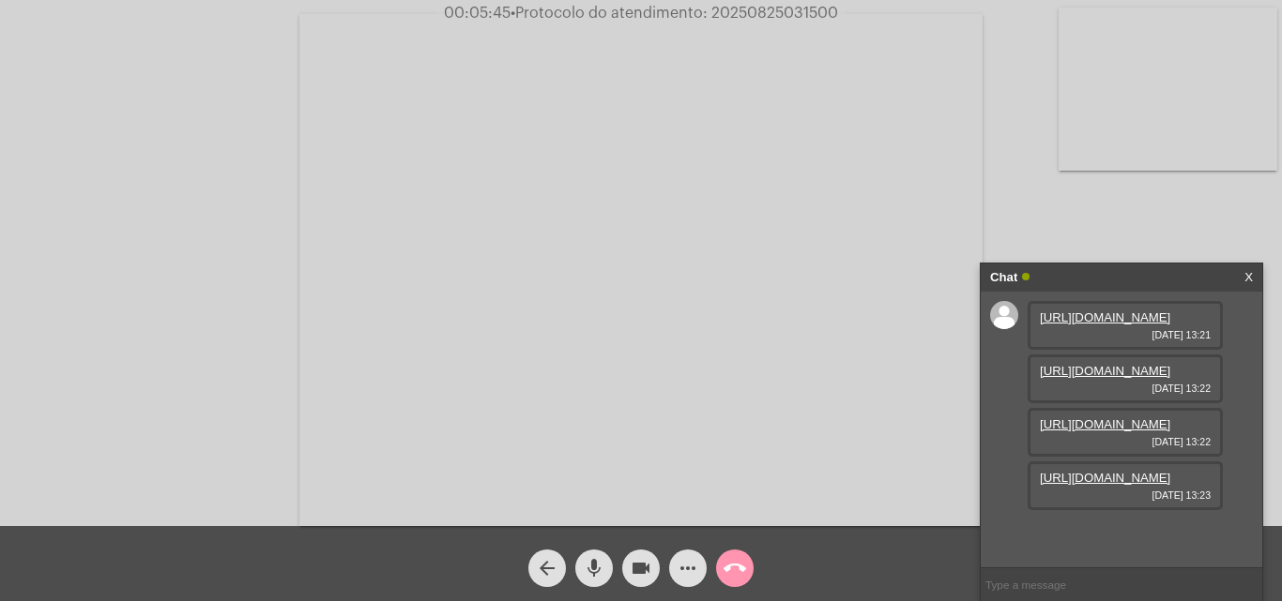
type input "- 29 Dias, 10 Horas e 33 Minutos até o vencimento!"
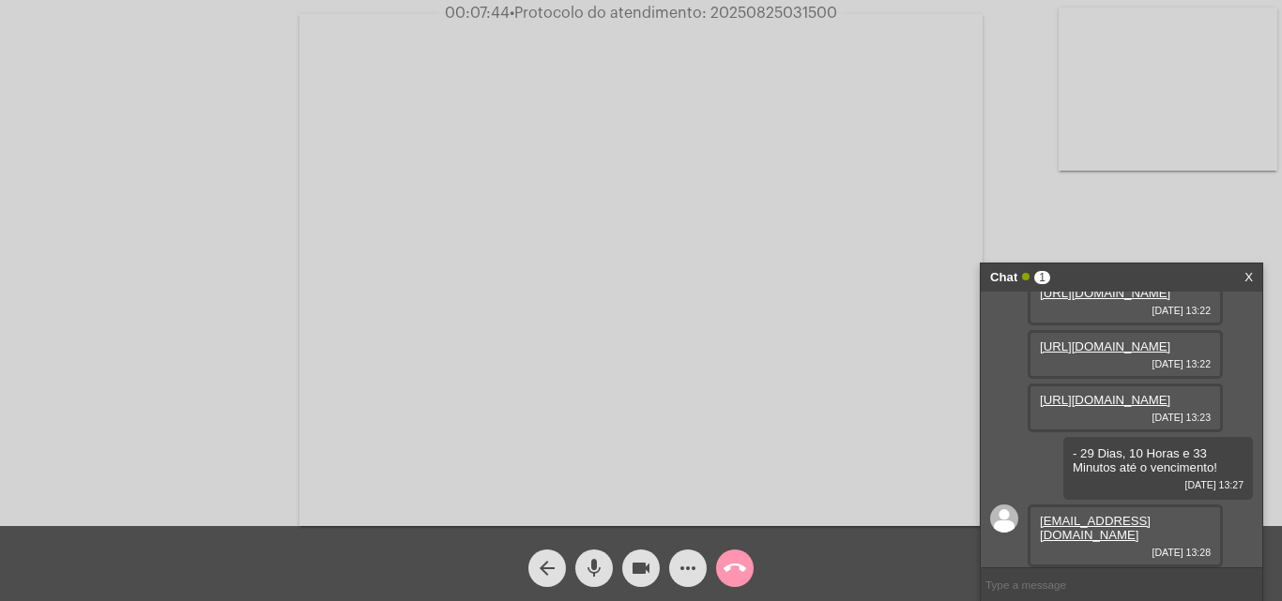
scroll to position [247, 0]
click at [593, 566] on mat-icon "mic" at bounding box center [594, 568] width 23 height 23
click at [645, 568] on mat-icon "videocam" at bounding box center [641, 568] width 23 height 23
click at [645, 568] on mat-icon "videocam_off" at bounding box center [641, 568] width 23 height 23
click at [585, 567] on mat-icon "mic_off" at bounding box center [594, 568] width 23 height 23
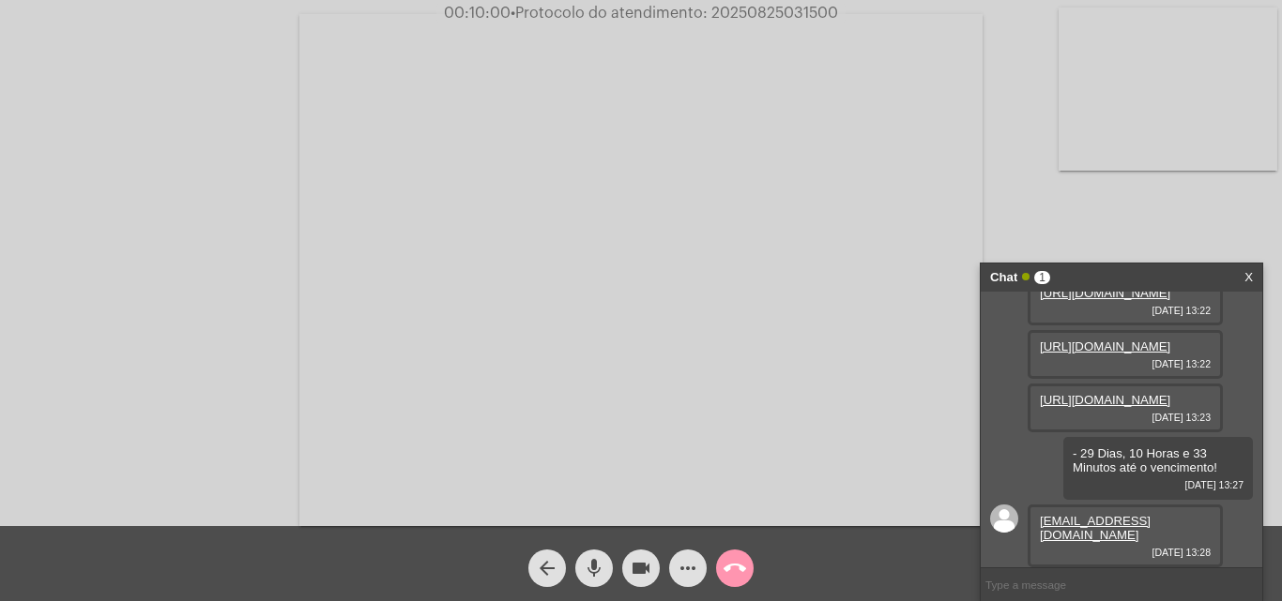
click at [763, 10] on span "• Protocolo do atendimento: 20250825031500" at bounding box center [673, 13] width 327 height 15
click at [763, 10] on span "• Protocolo do atendimento: 20250825031500" at bounding box center [671, 13] width 327 height 15
copy span "20250825031500"
paste input "20250825031500"
type input "20250825031500"
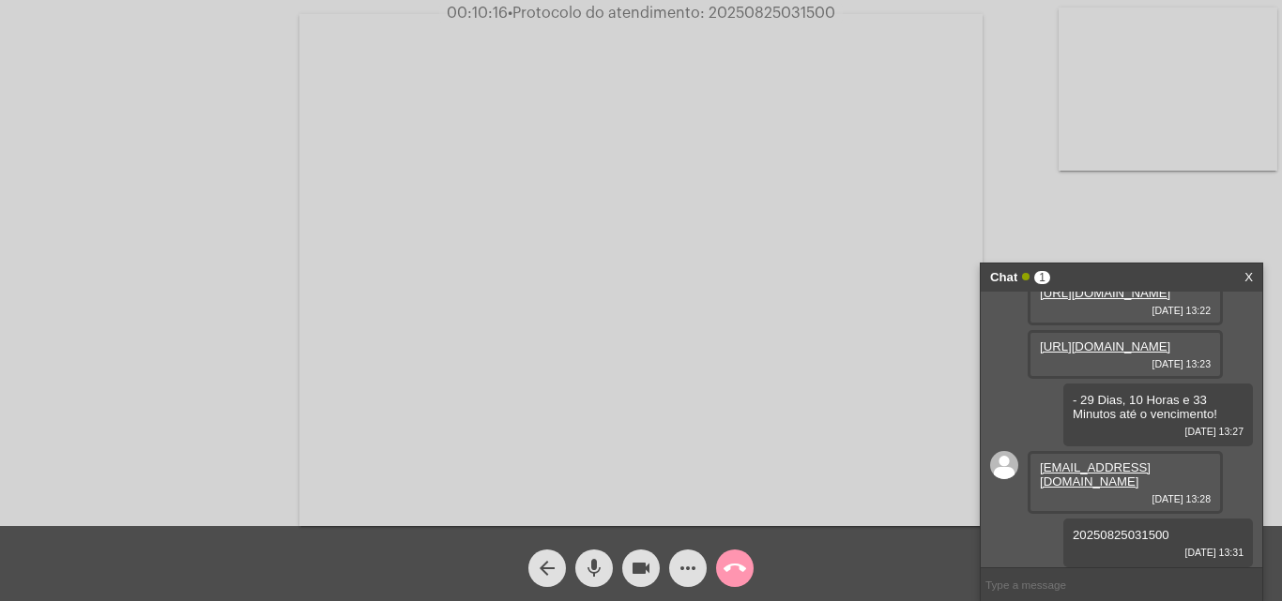
scroll to position [300, 0]
click at [729, 571] on mat-icon "call_end" at bounding box center [734, 568] width 23 height 23
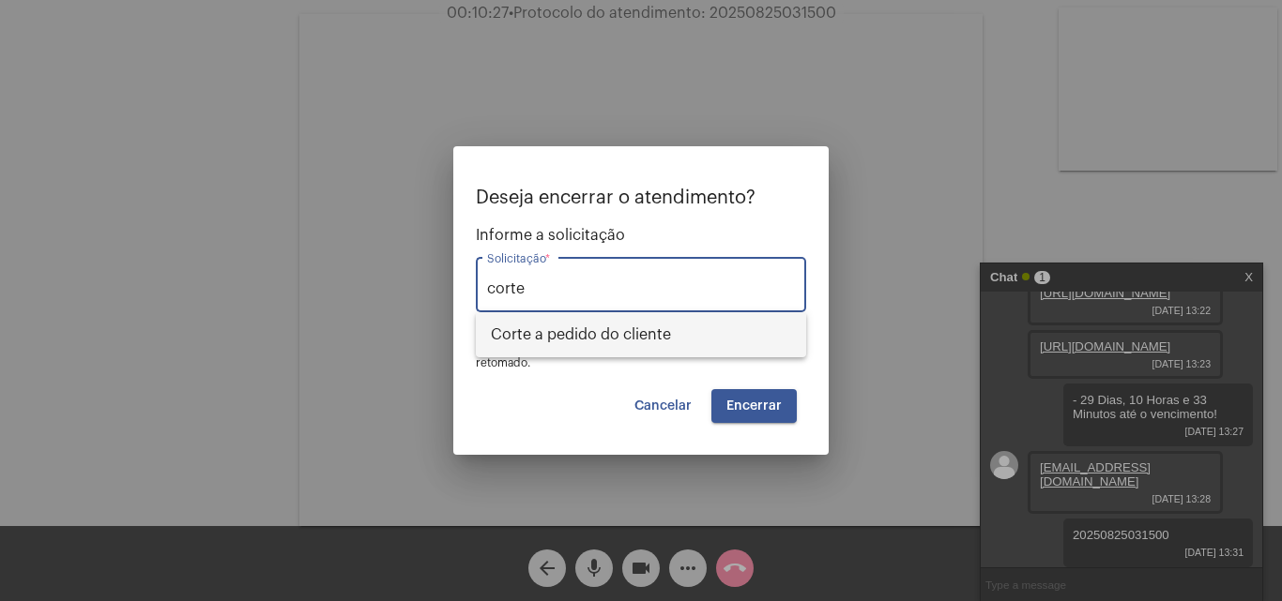
click at [637, 329] on span "Corte a pedido do cliente" at bounding box center [641, 334] width 300 height 45
type input "Corte a pedido do cliente"
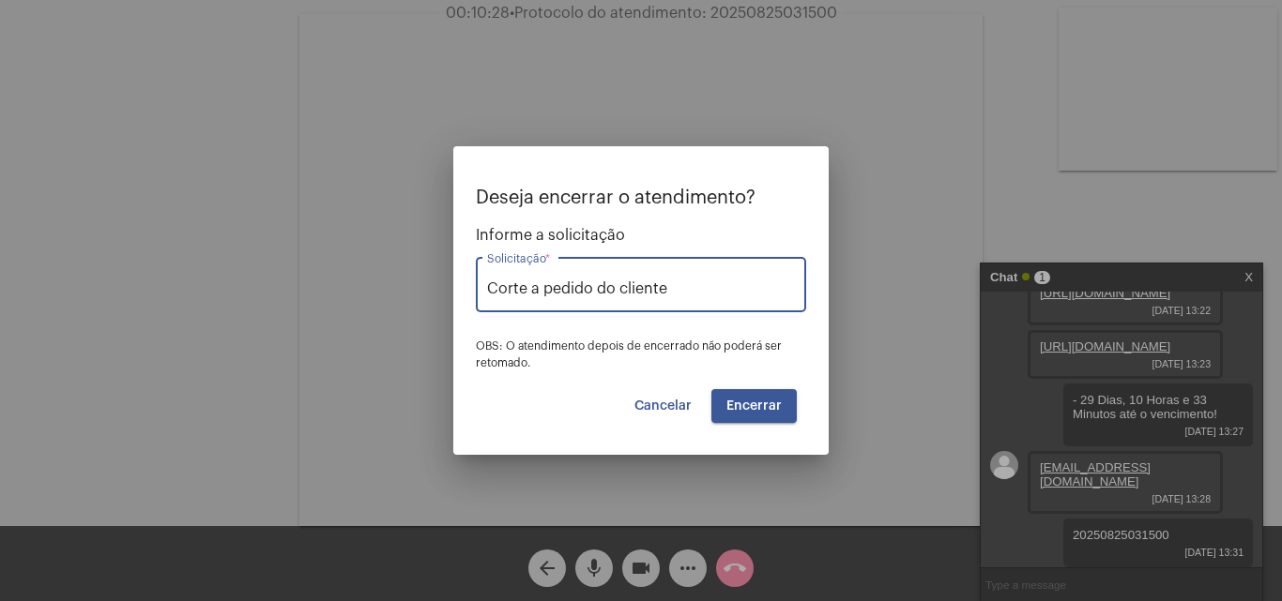
click at [770, 395] on button "Encerrar" at bounding box center [753, 406] width 85 height 34
